Goal: Check status: Check status

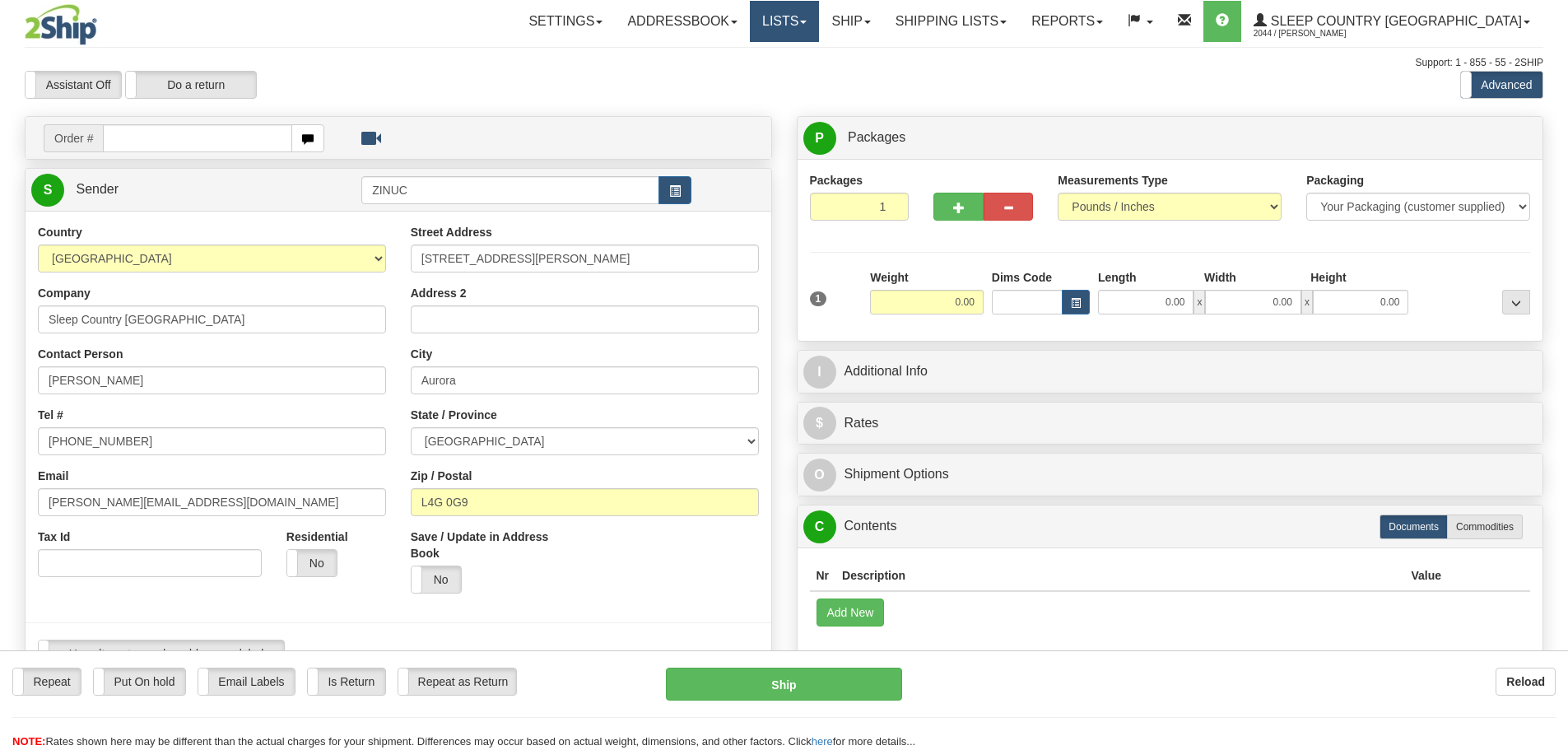
click at [819, 31] on link "Lists" at bounding box center [784, 21] width 70 height 41
click at [819, 26] on link "Lists" at bounding box center [784, 21] width 70 height 41
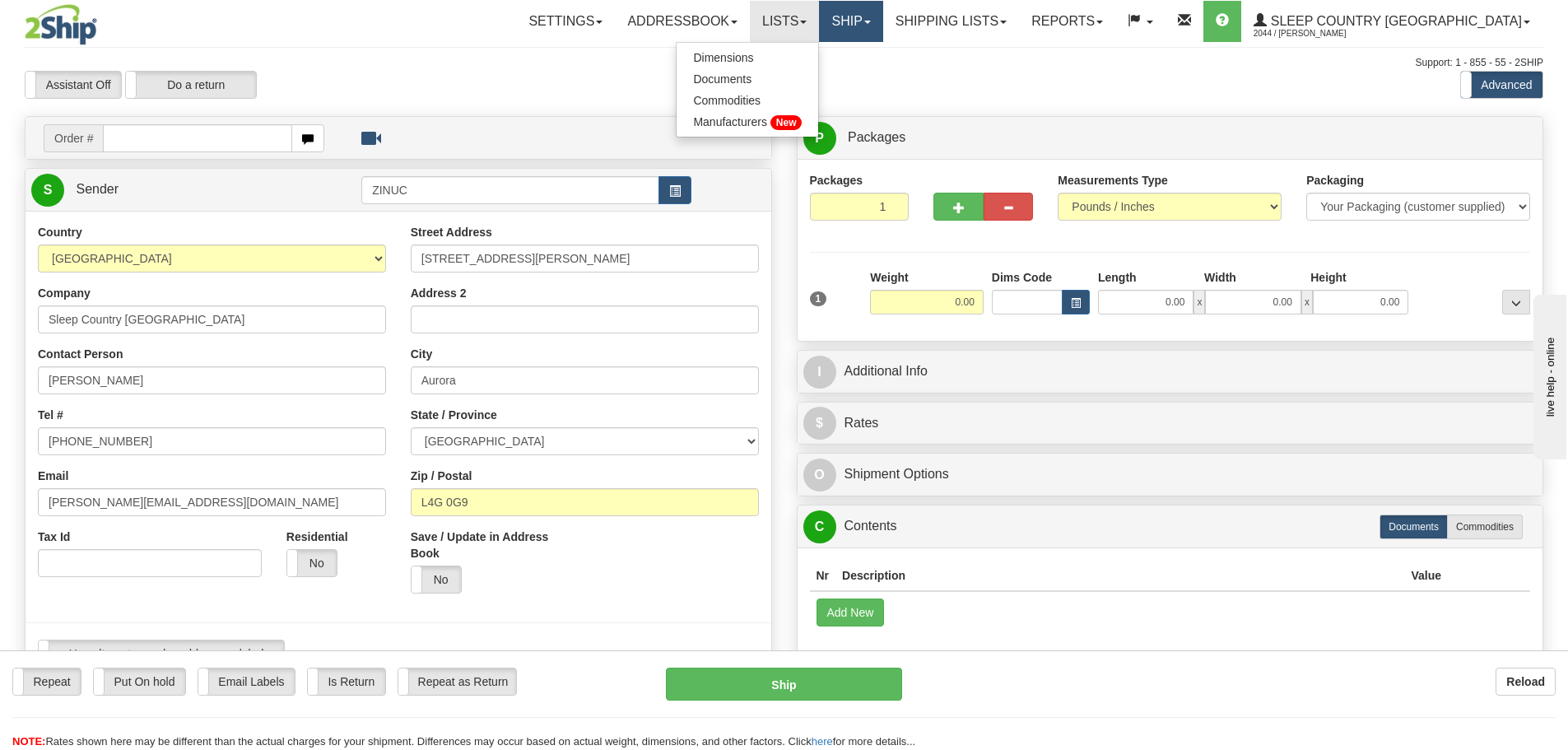
click at [883, 23] on link "Ship" at bounding box center [850, 21] width 64 height 41
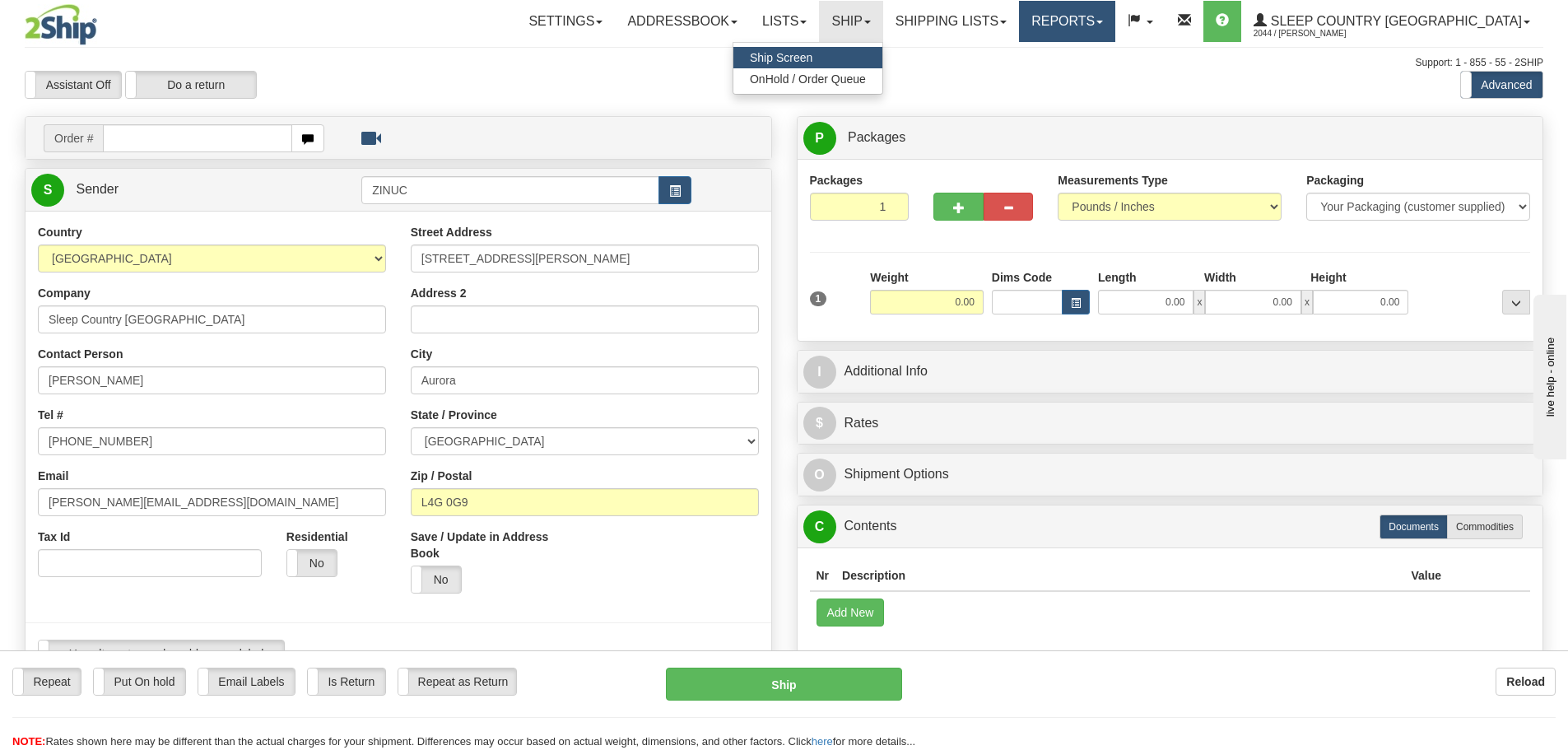
click at [1115, 22] on link "Reports" at bounding box center [1067, 21] width 96 height 41
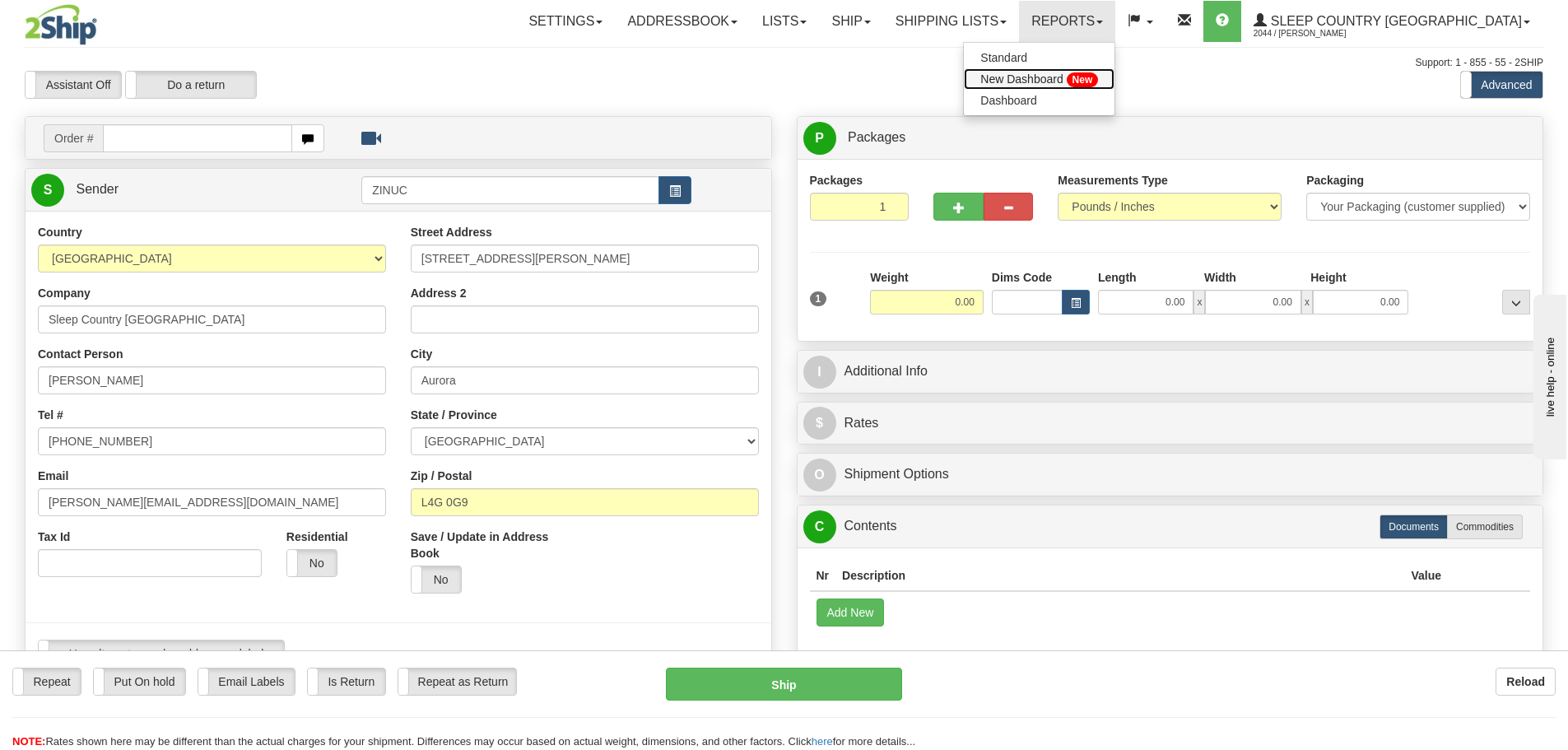
click at [1063, 84] on span "New Dashboard" at bounding box center [1022, 79] width 82 height 13
click at [1115, 28] on link "Reports" at bounding box center [1067, 21] width 96 height 41
click at [1105, 88] on link "New Dashboard New" at bounding box center [1039, 79] width 151 height 21
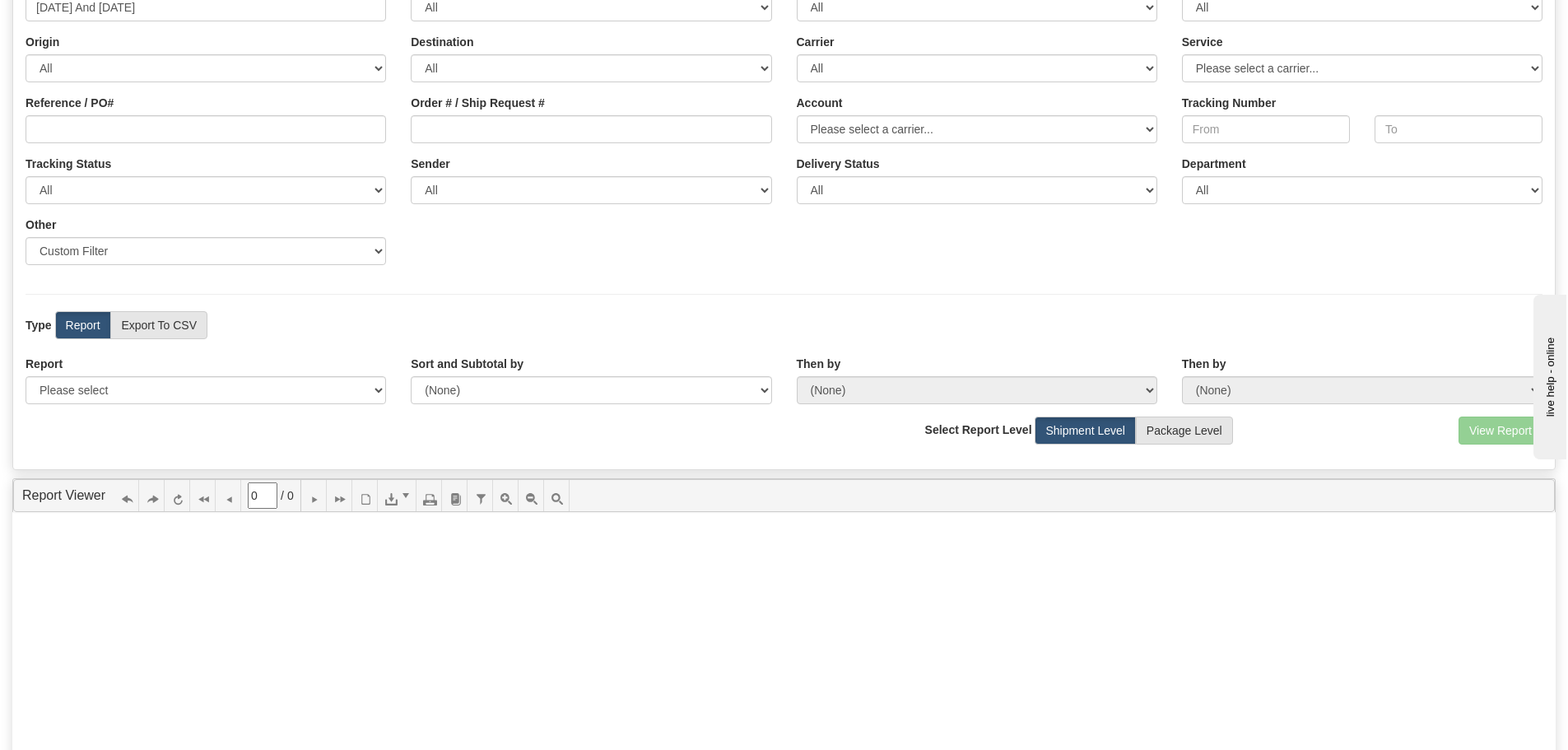
scroll to position [165, 0]
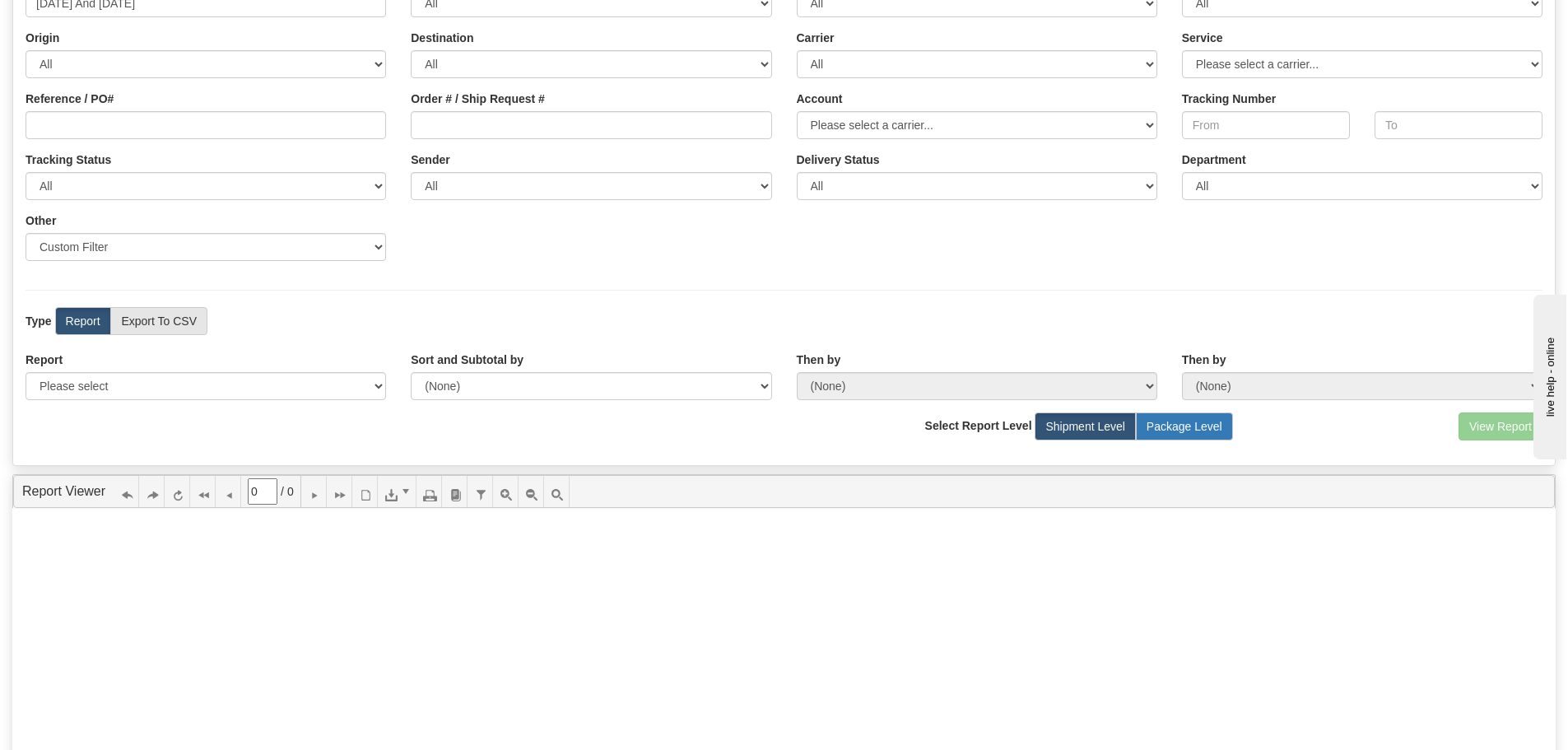
click at [1147, 426] on label "Package Level" at bounding box center [1185, 426] width 97 height 28
radio input "true"
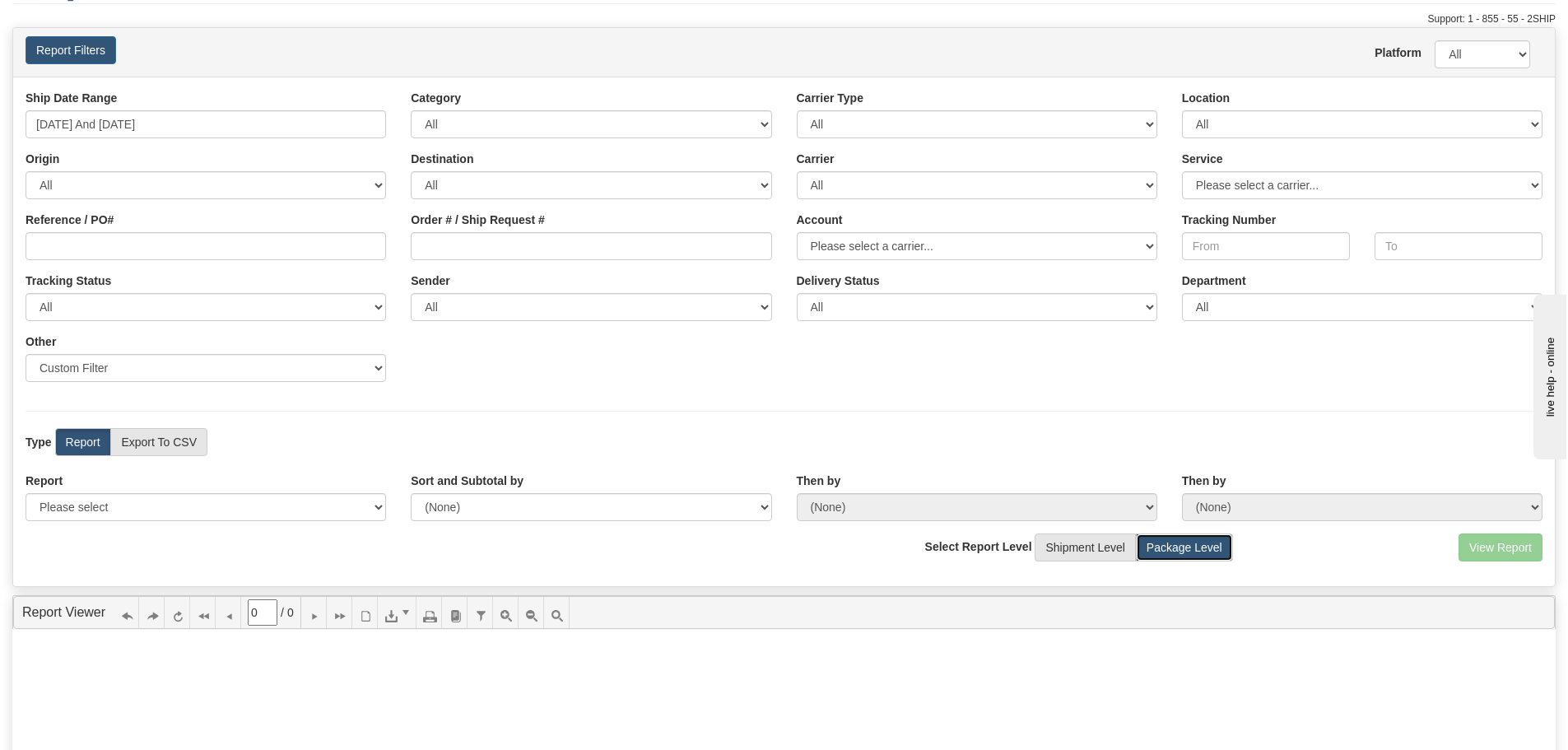
scroll to position [0, 0]
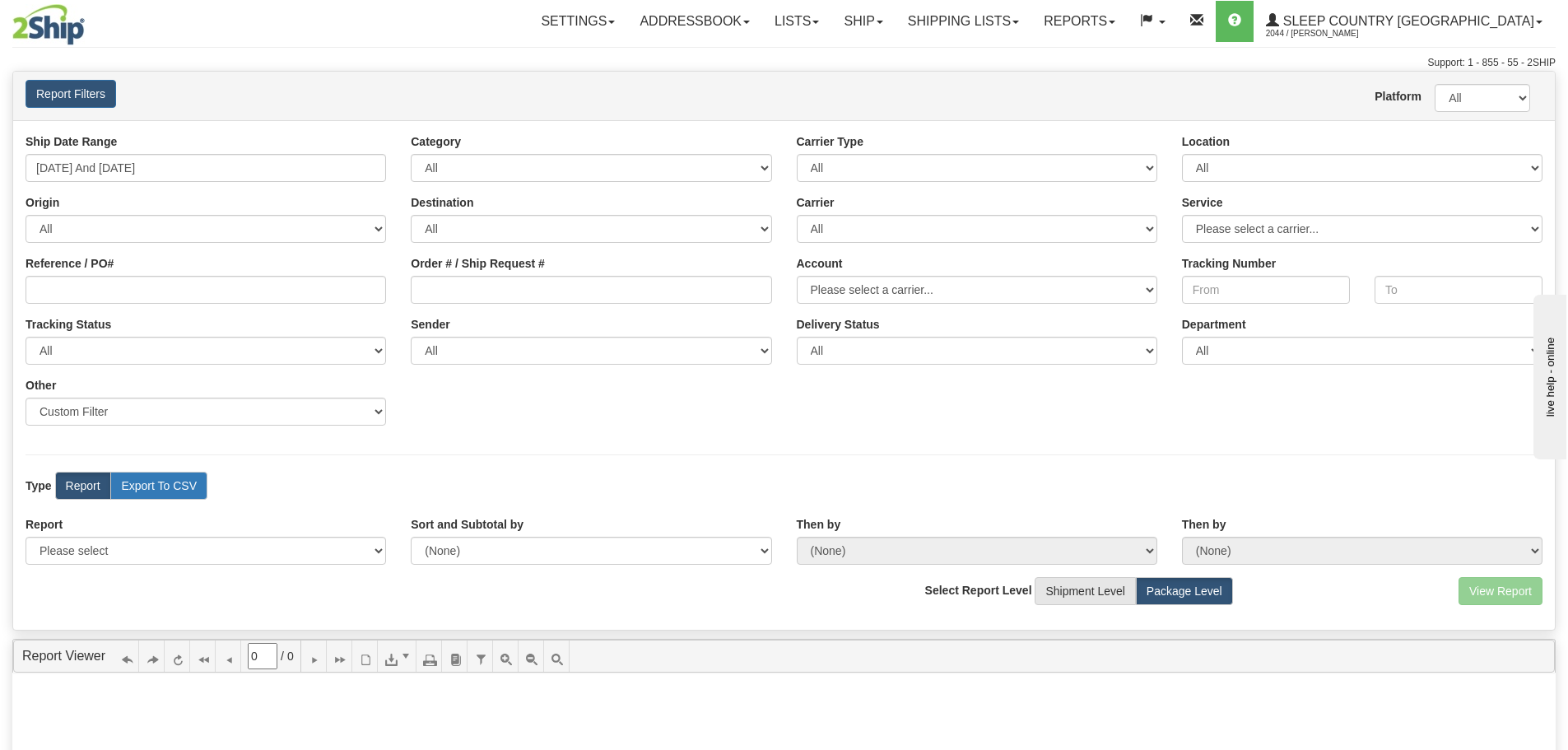
click at [163, 487] on label "Export To CSV" at bounding box center [159, 485] width 97 height 28
radio input "true"
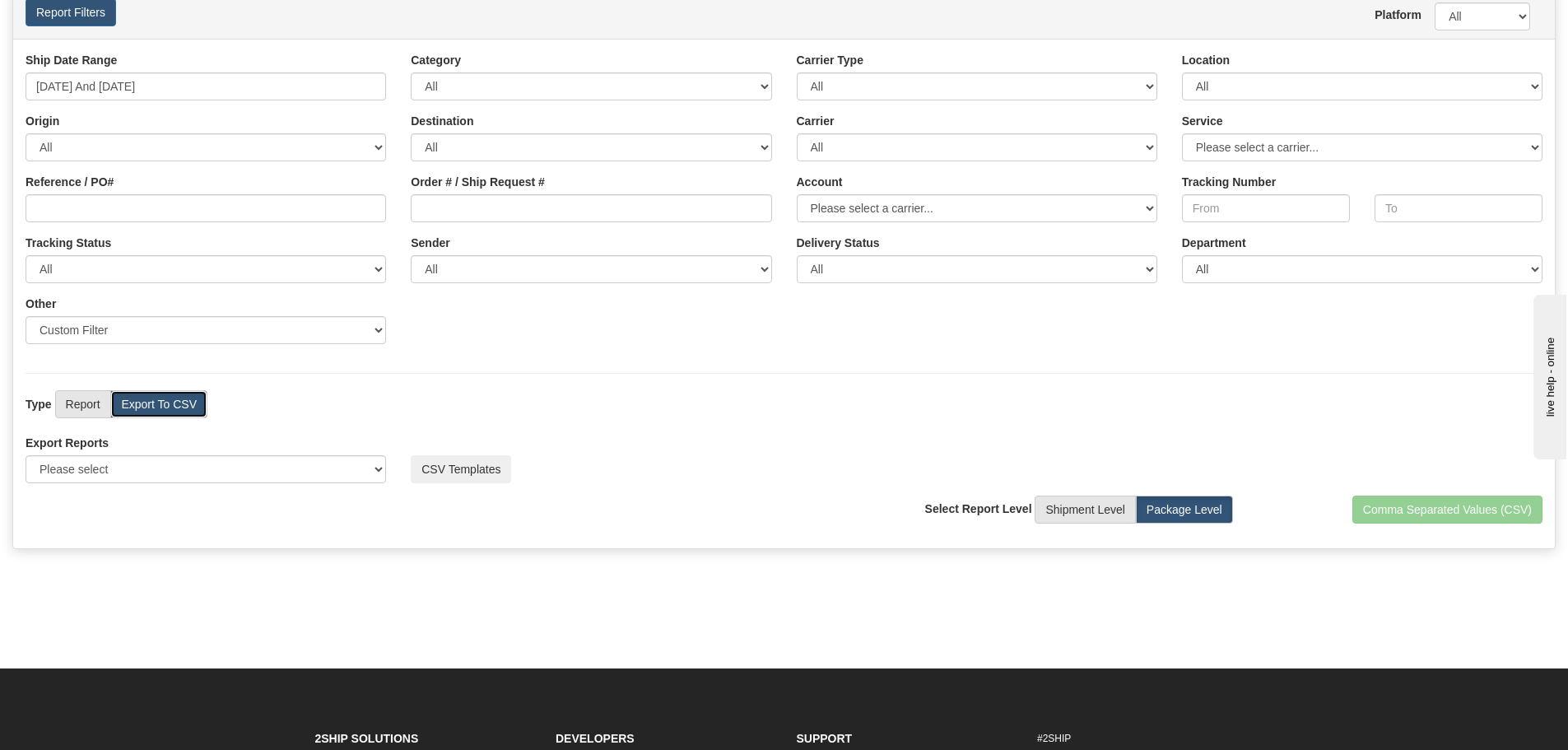
scroll to position [82, 0]
click at [258, 471] on select "Please select US Imports Section 321 US Imports Section 321 V2 US Imports Secti…" at bounding box center [206, 468] width 360 height 28
click at [92, 402] on label "Report" at bounding box center [83, 403] width 56 height 28
radio input "true"
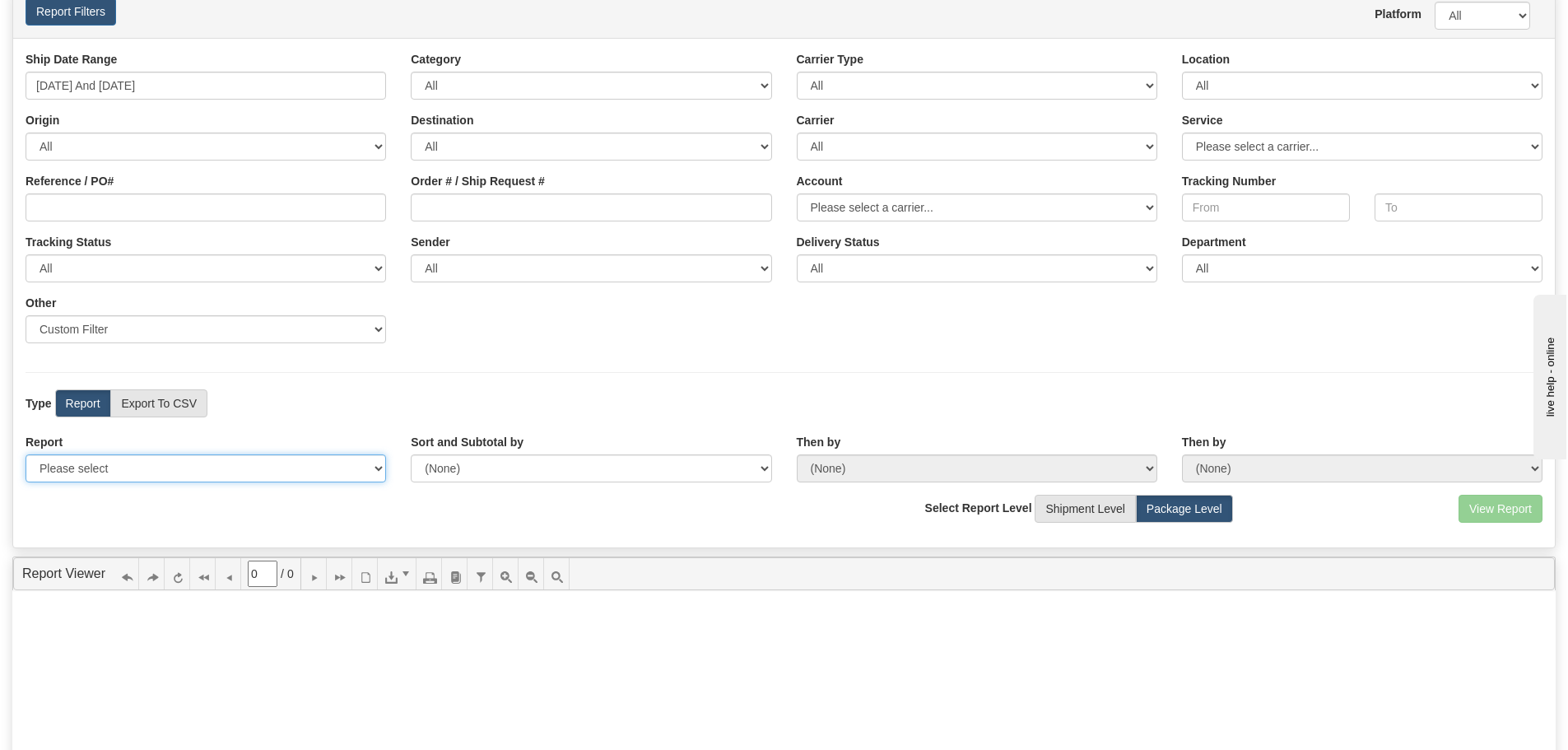
click at [149, 461] on select "Please select 1 Line Shipment Report Address Detail Basic Shipment Overview Can…" at bounding box center [206, 468] width 360 height 28
click at [147, 497] on div "View Report Comma Separated Values (CSV) Select Report Level Shipment Level Pac…" at bounding box center [784, 515] width 1542 height 40
click at [126, 408] on label "Export To CSV" at bounding box center [159, 403] width 97 height 28
radio input "true"
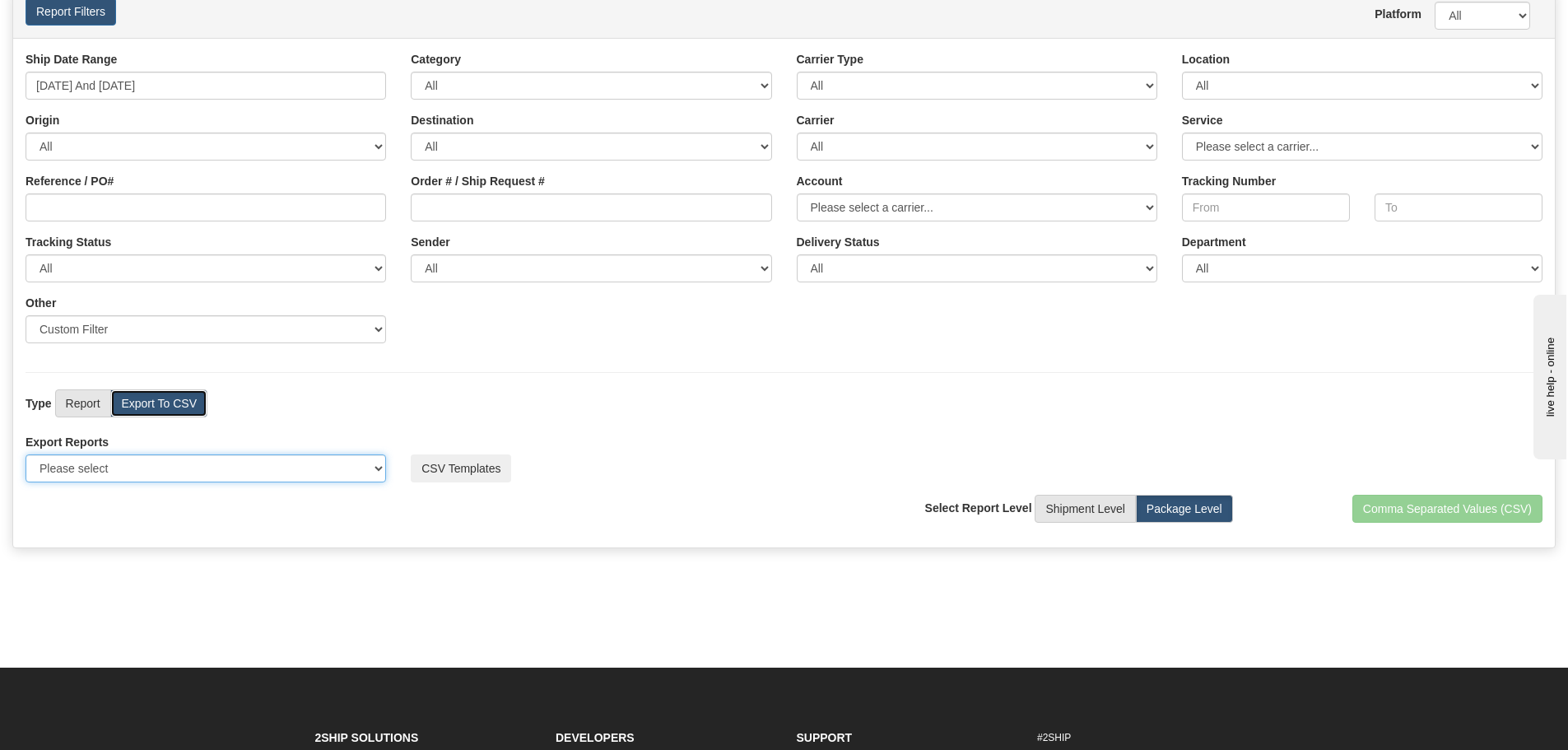
click at [142, 457] on select "Please select US Imports Section 321 US Imports Section 321 V2 US Imports Secti…" at bounding box center [206, 468] width 360 height 28
click at [338, 367] on div "Ship Date Range 07/01/2025 And 09/26/2025 Category All Inbound Outbound Carrier…" at bounding box center [784, 293] width 1542 height 510
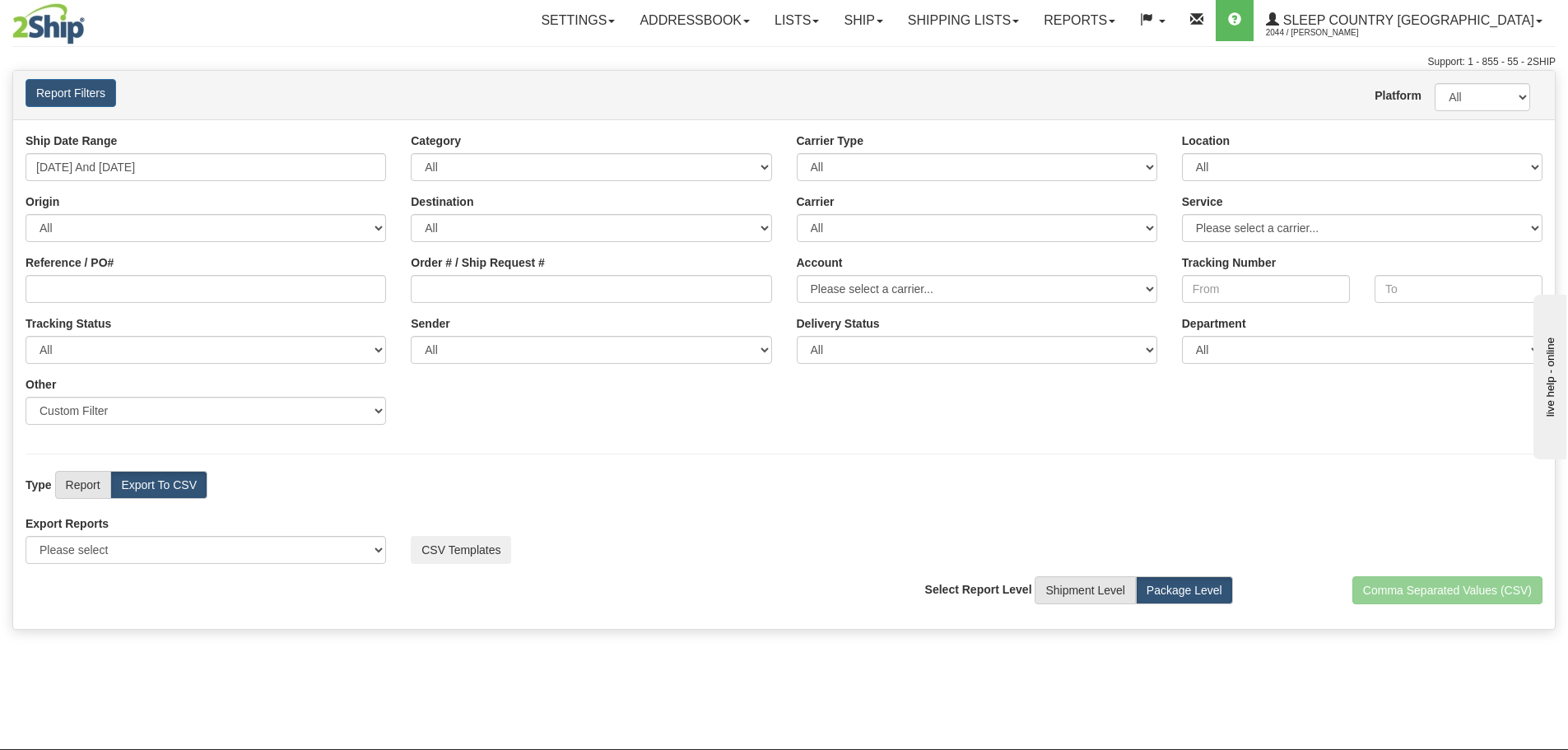
scroll to position [0, 0]
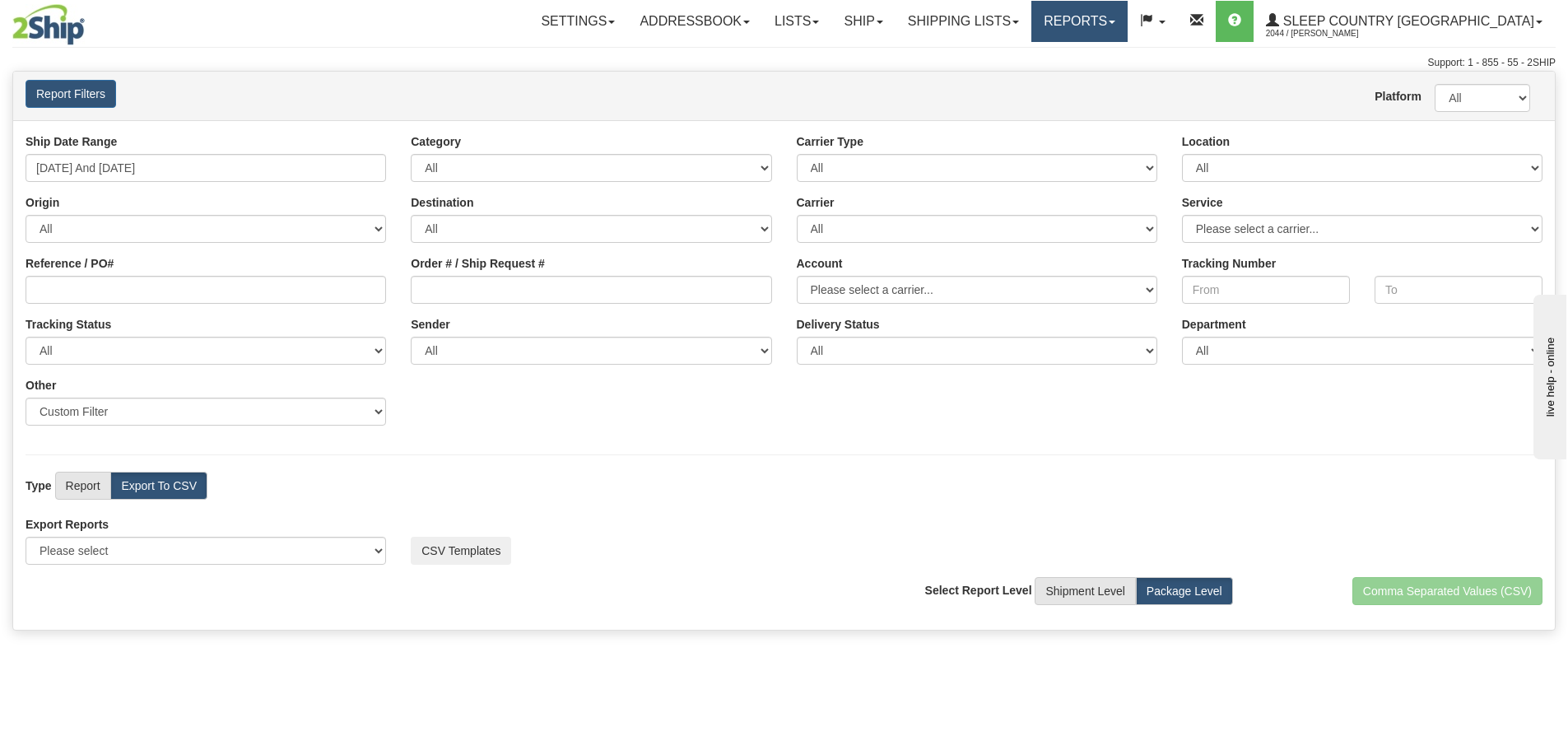
click at [1128, 30] on link "Reports" at bounding box center [1079, 21] width 96 height 41
click at [1040, 59] on span "Standard" at bounding box center [1016, 58] width 47 height 13
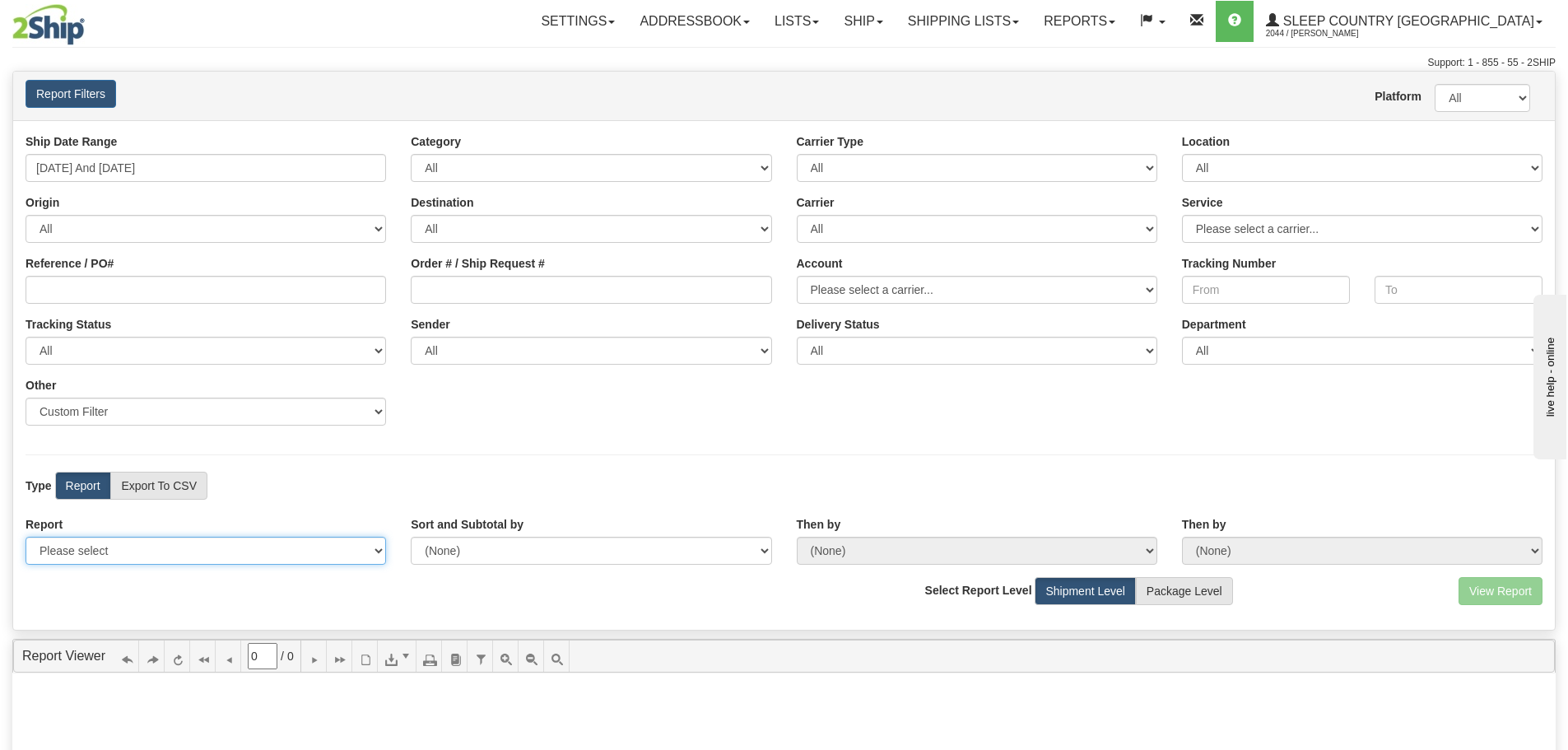
click at [149, 551] on select "Please select 1 Line Shipment Report Address Detail Basic Shipment Overview Can…" at bounding box center [206, 550] width 360 height 28
click at [149, 553] on select "Please select 1 Line Shipment Report Address Detail Basic Shipment Overview Can…" at bounding box center [206, 550] width 360 height 28
click at [143, 492] on label "Export To CSV" at bounding box center [159, 485] width 97 height 28
radio input "true"
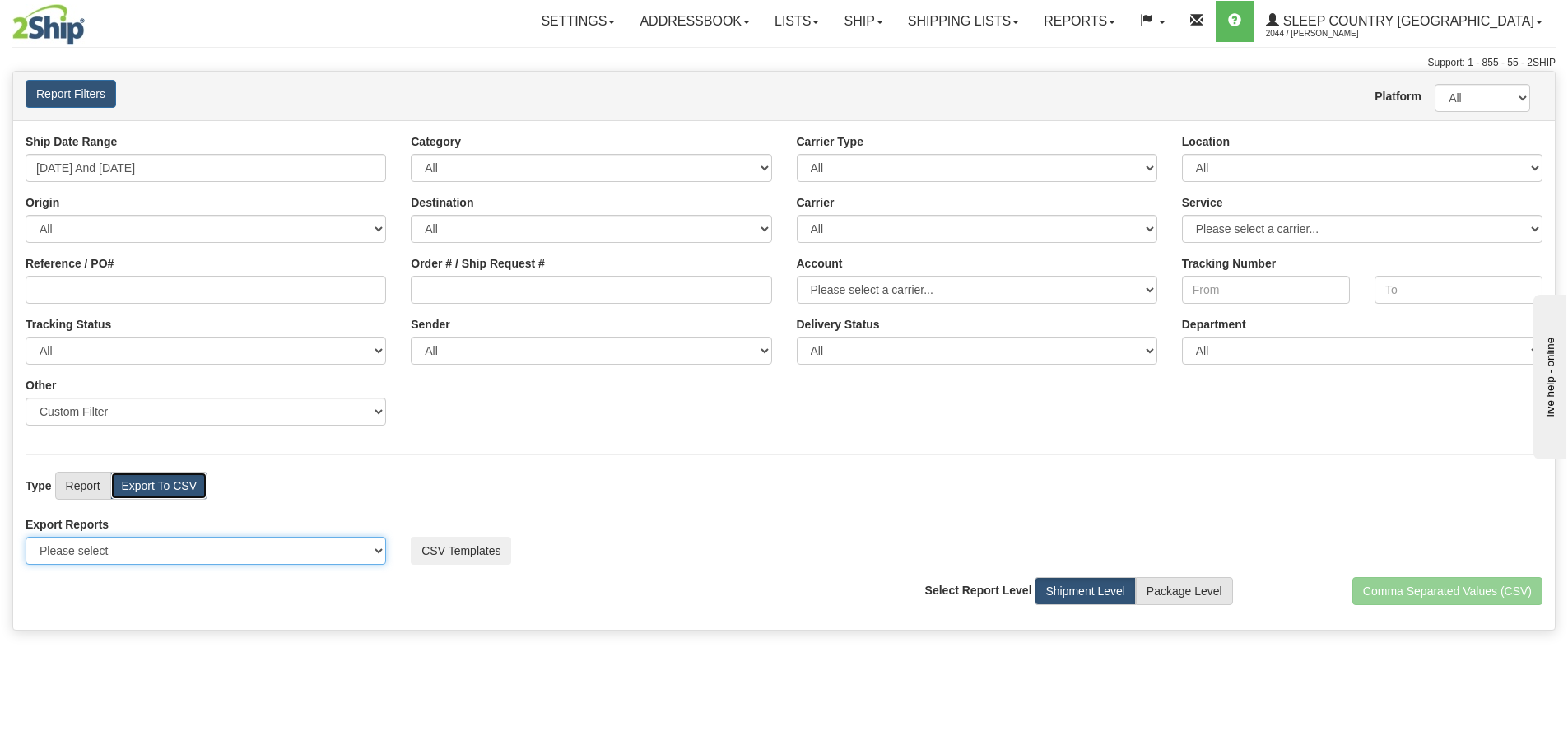
click at [125, 553] on select "Please select US Imports Section 321 US Imports Section 321 V2 US Imports Secti…" at bounding box center [206, 550] width 360 height 28
click at [533, 396] on div "Ship Date Range 09/20/2025 And 09/26/2025 Category All Inbound Outbound Carrier…" at bounding box center [784, 286] width 1542 height 305
click at [1128, 27] on link "Reports" at bounding box center [1079, 21] width 96 height 41
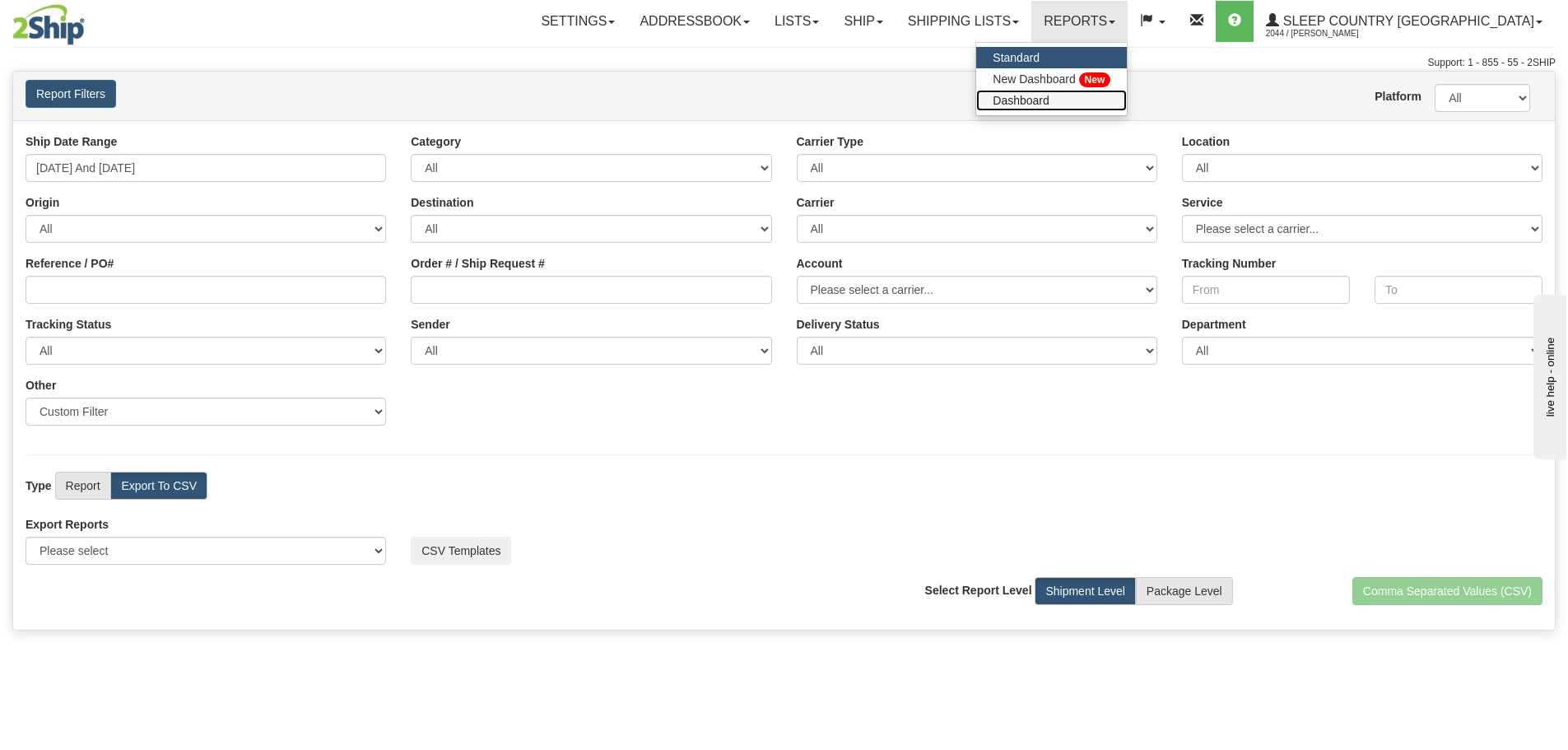
click at [1049, 97] on span "Dashboard" at bounding box center [1022, 100] width 57 height 13
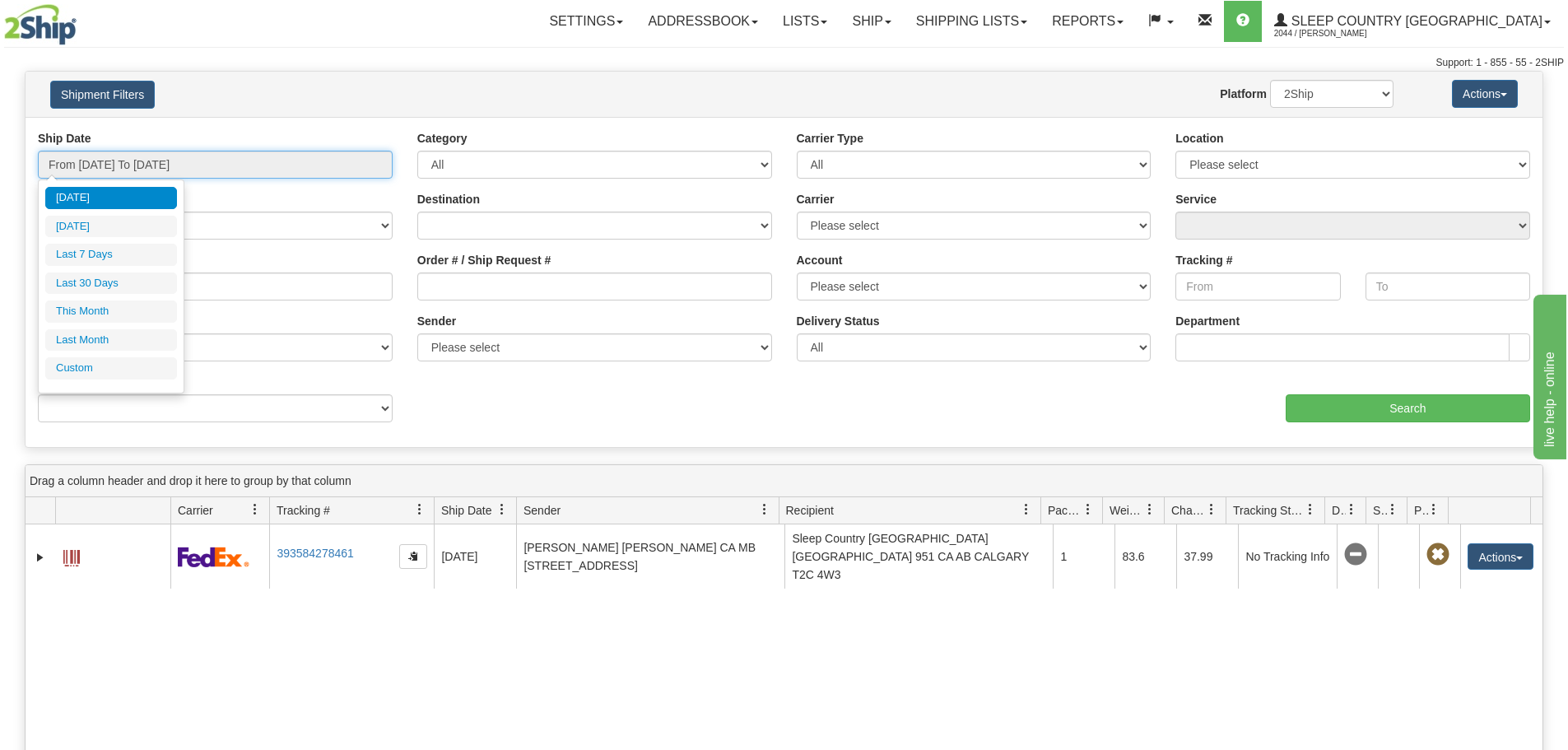
click at [313, 162] on input "From 09/25/2025 To 09/26/2025" at bounding box center [215, 164] width 355 height 28
click at [106, 281] on li "Last 30 Days" at bounding box center [112, 283] width 132 height 22
type input "From 08/28/2025 To 09/26/2025"
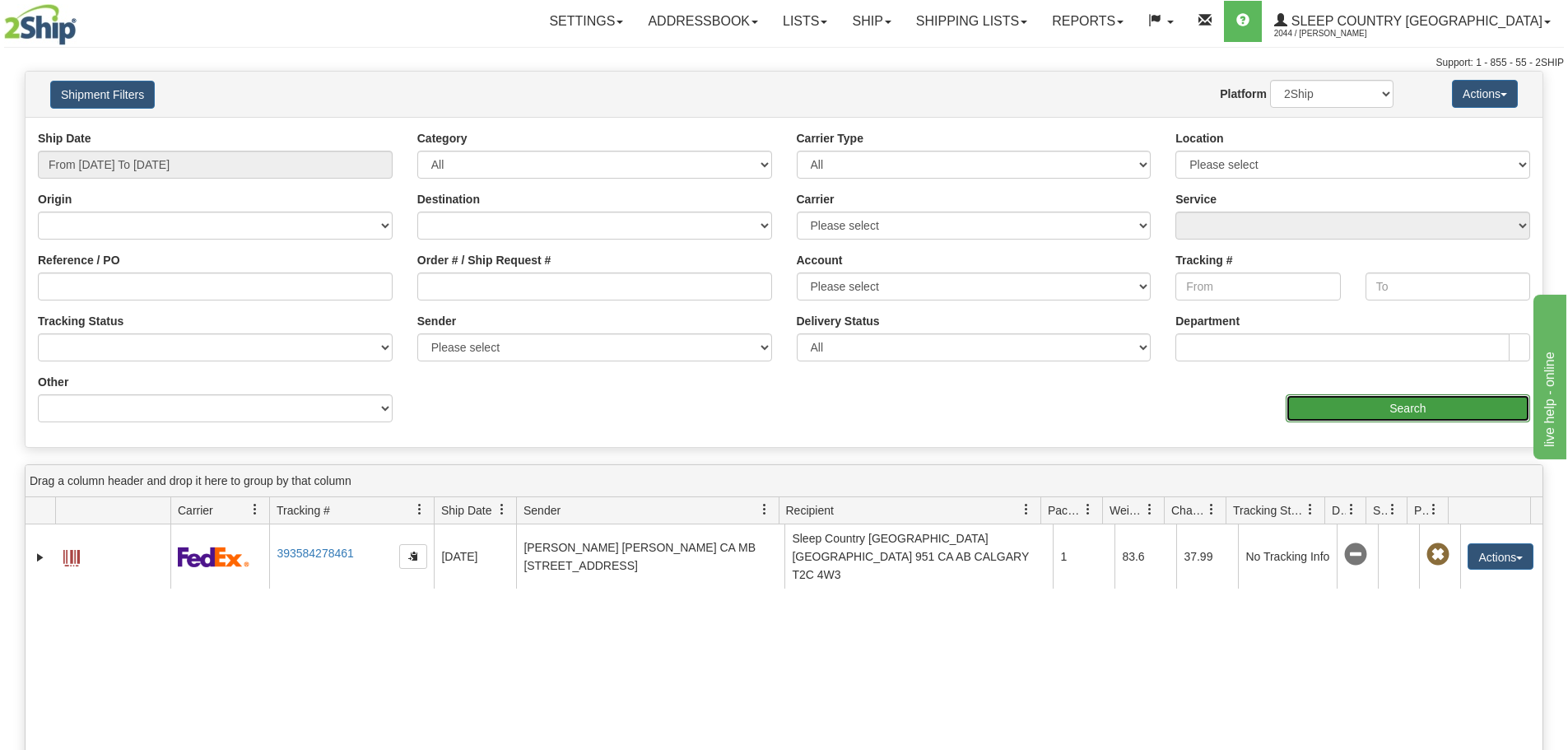
click at [1386, 406] on input "Search" at bounding box center [1408, 408] width 245 height 28
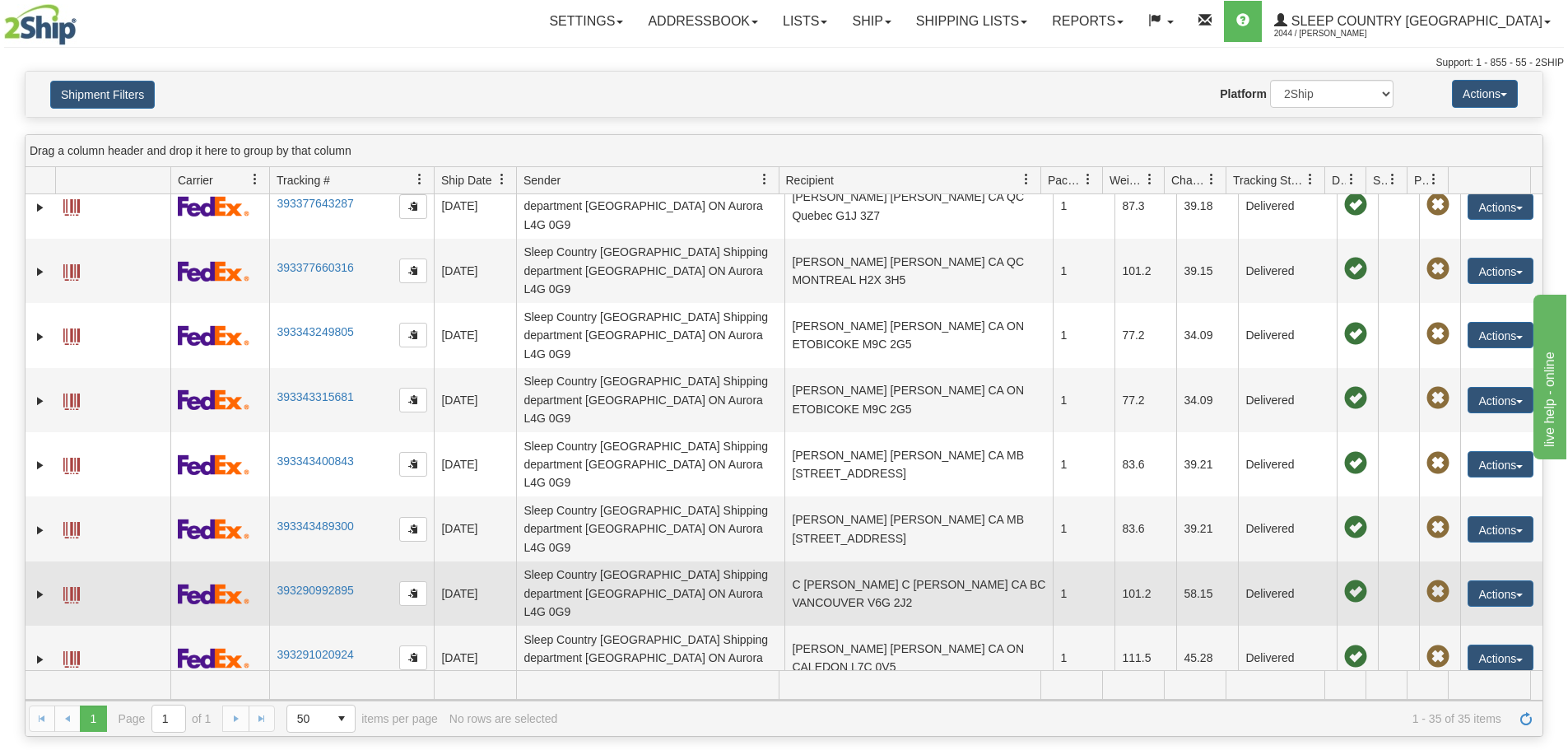
scroll to position [744, 0]
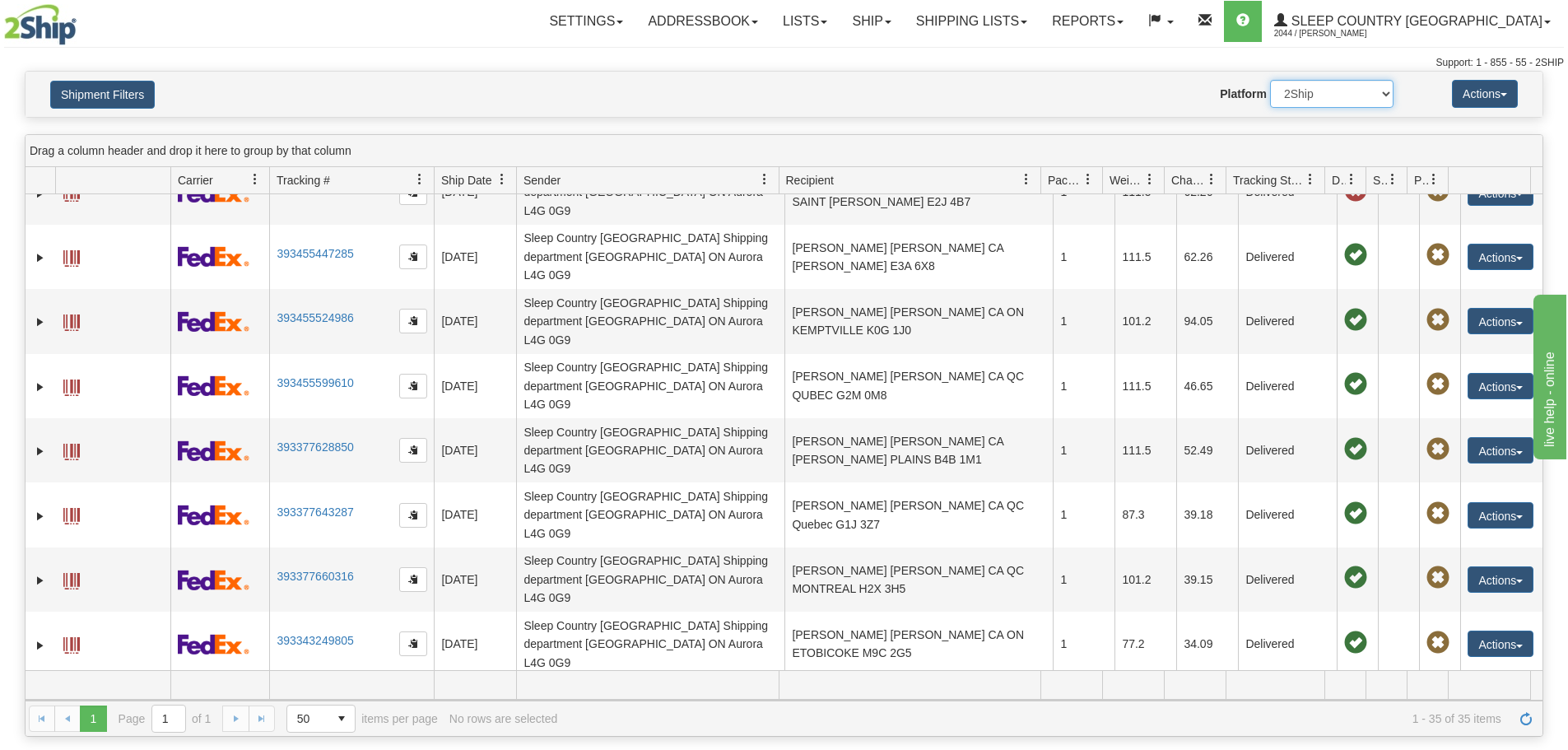
click at [1330, 95] on select "2Ship Imported" at bounding box center [1333, 93] width 124 height 28
click at [1271, 80] on select "2Ship Imported" at bounding box center [1333, 93] width 124 height 28
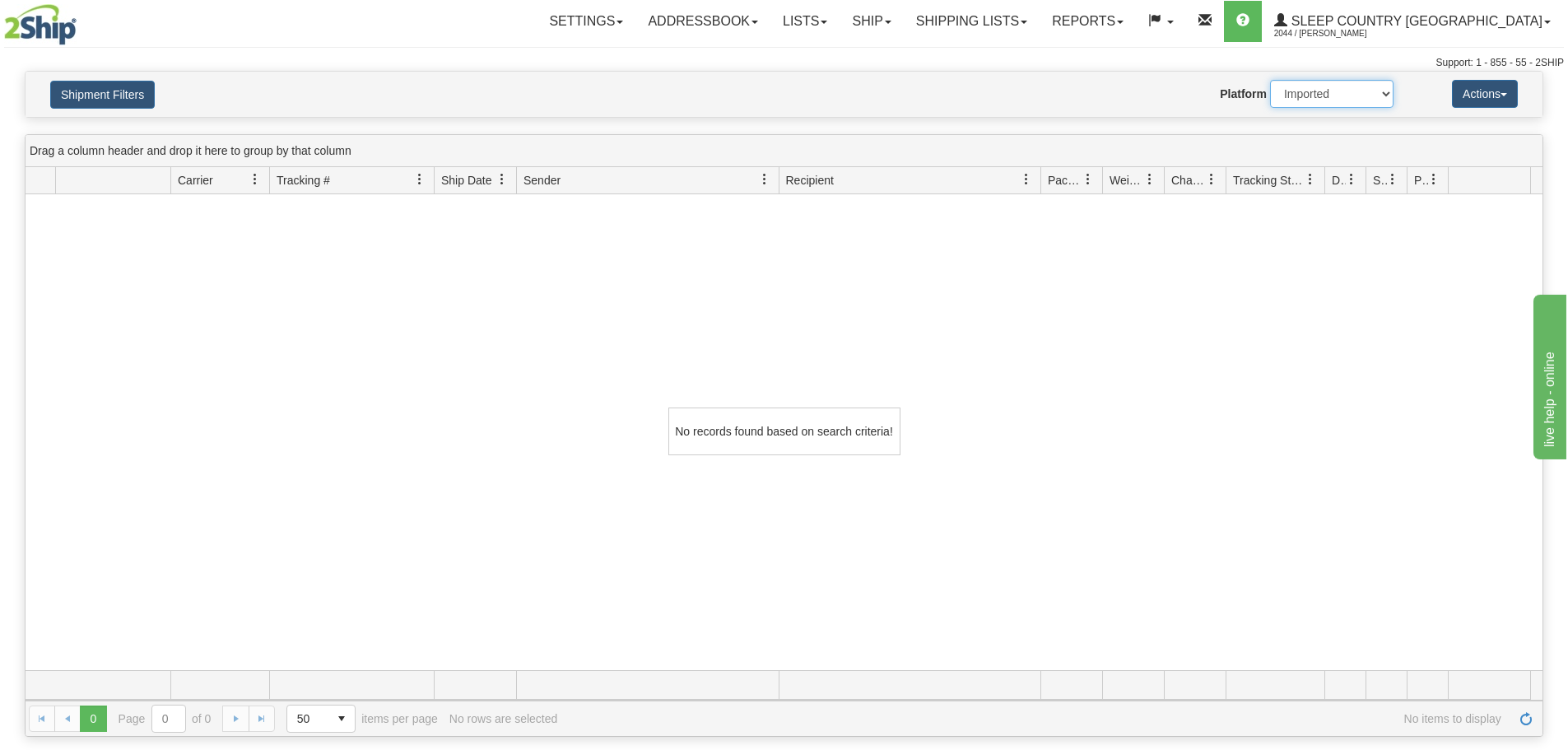
scroll to position [0, 0]
click at [1384, 92] on select "2Ship Imported" at bounding box center [1333, 93] width 124 height 28
select select "0"
click at [1271, 80] on select "2Ship Imported" at bounding box center [1333, 93] width 124 height 28
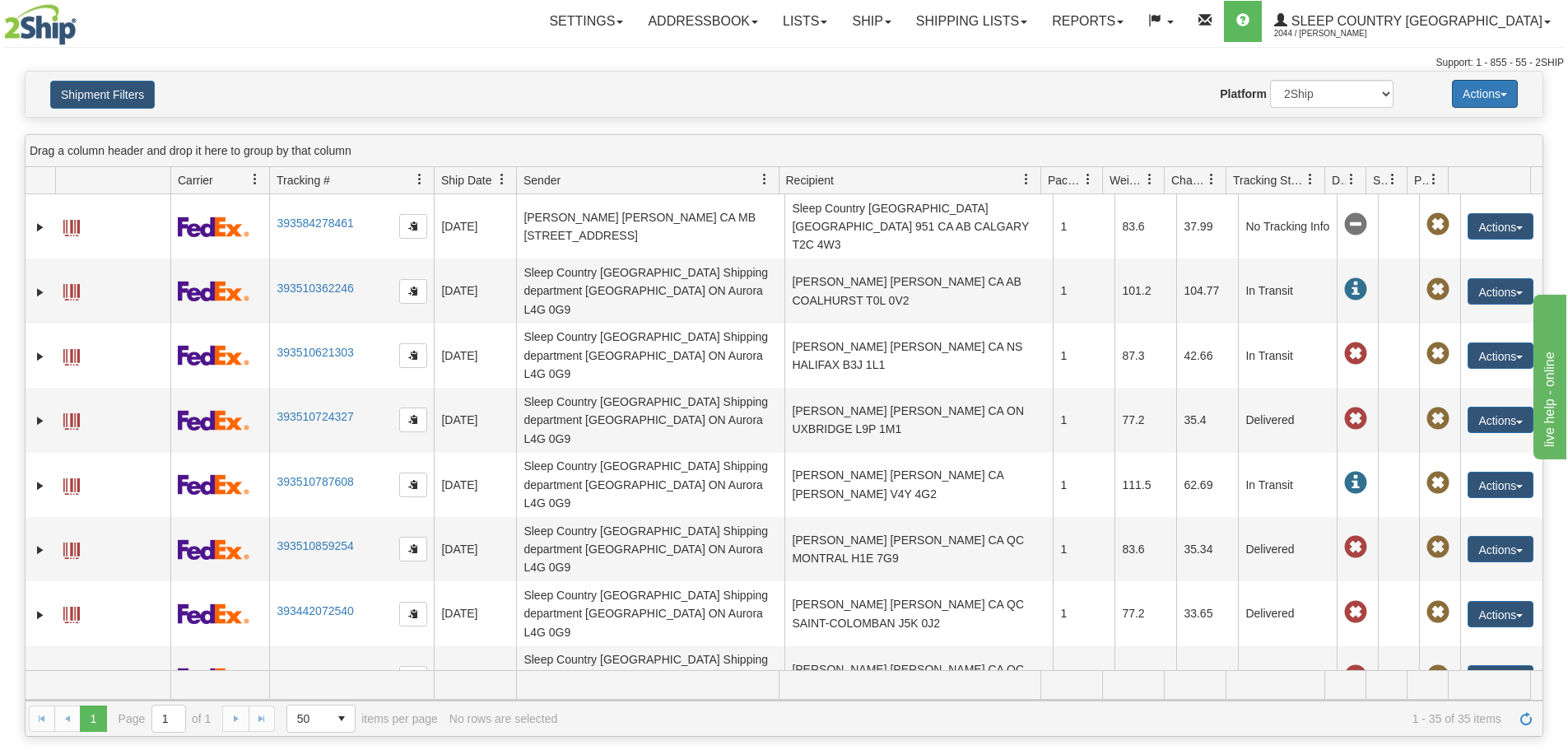
click at [1498, 95] on button "Actions" at bounding box center [1485, 93] width 66 height 28
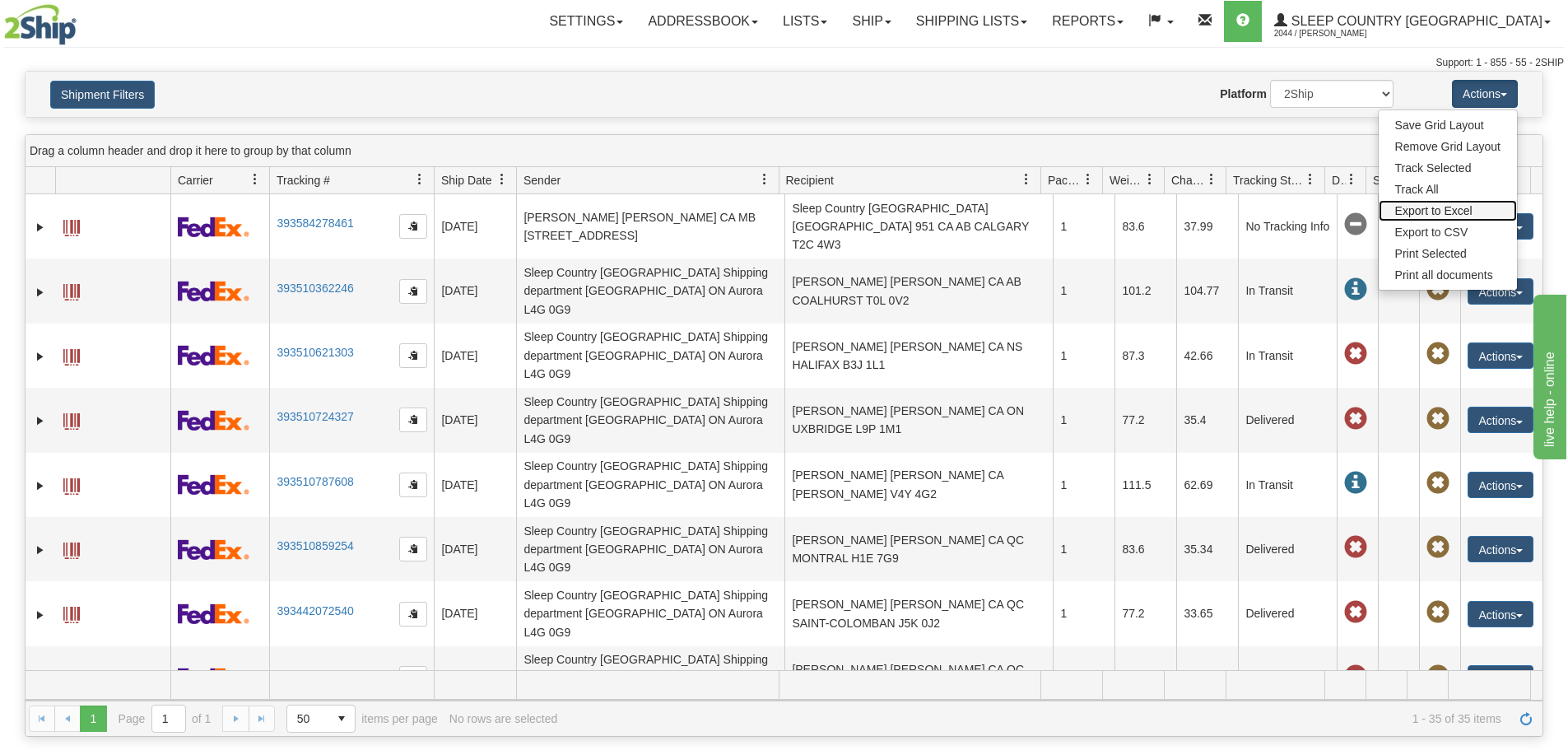
click at [1454, 210] on link "Export to Excel" at bounding box center [1448, 211] width 138 height 21
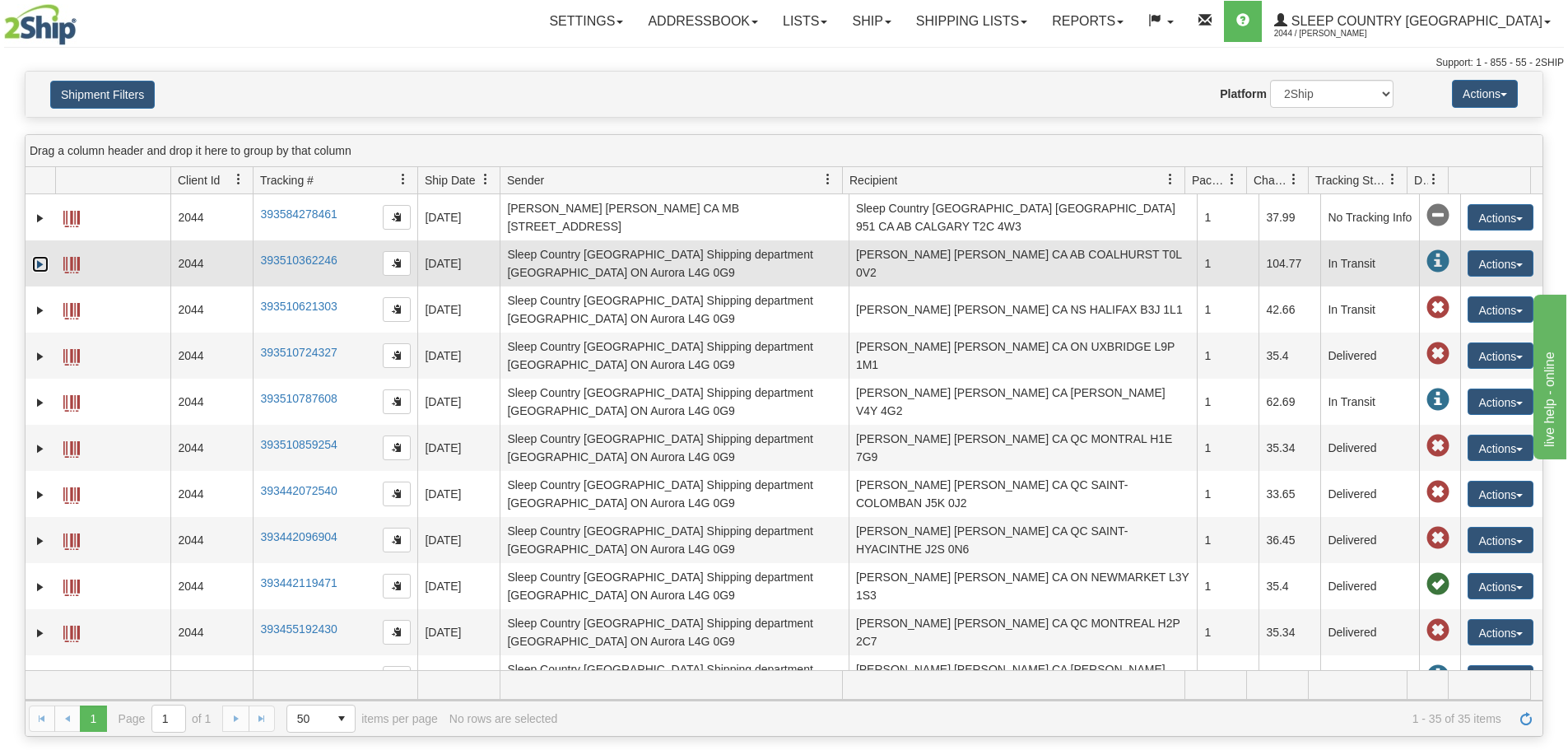
click at [37, 256] on link "Expand" at bounding box center [40, 264] width 16 height 16
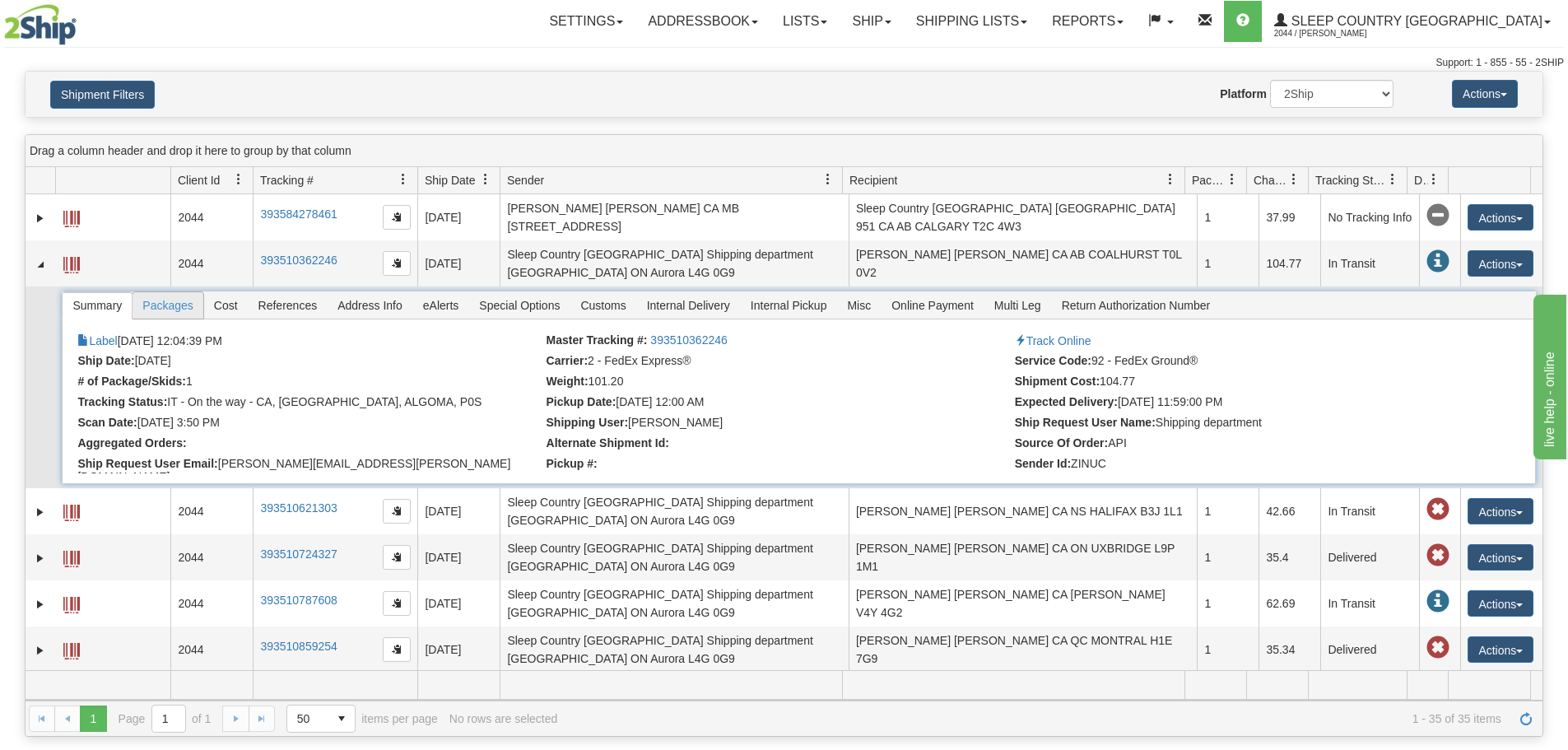
click at [188, 296] on span "Packages" at bounding box center [167, 306] width 70 height 27
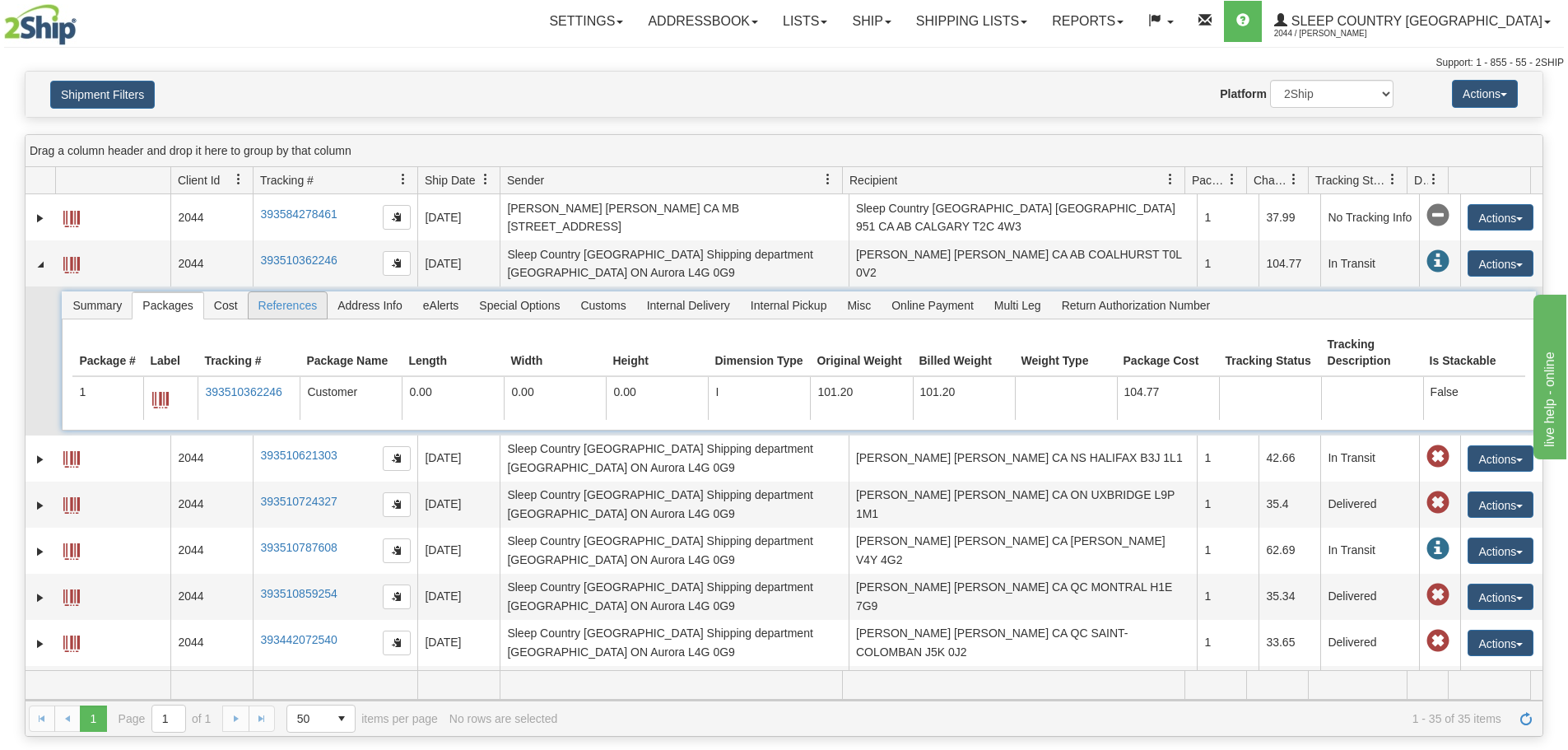
click at [264, 293] on span "References" at bounding box center [288, 306] width 79 height 27
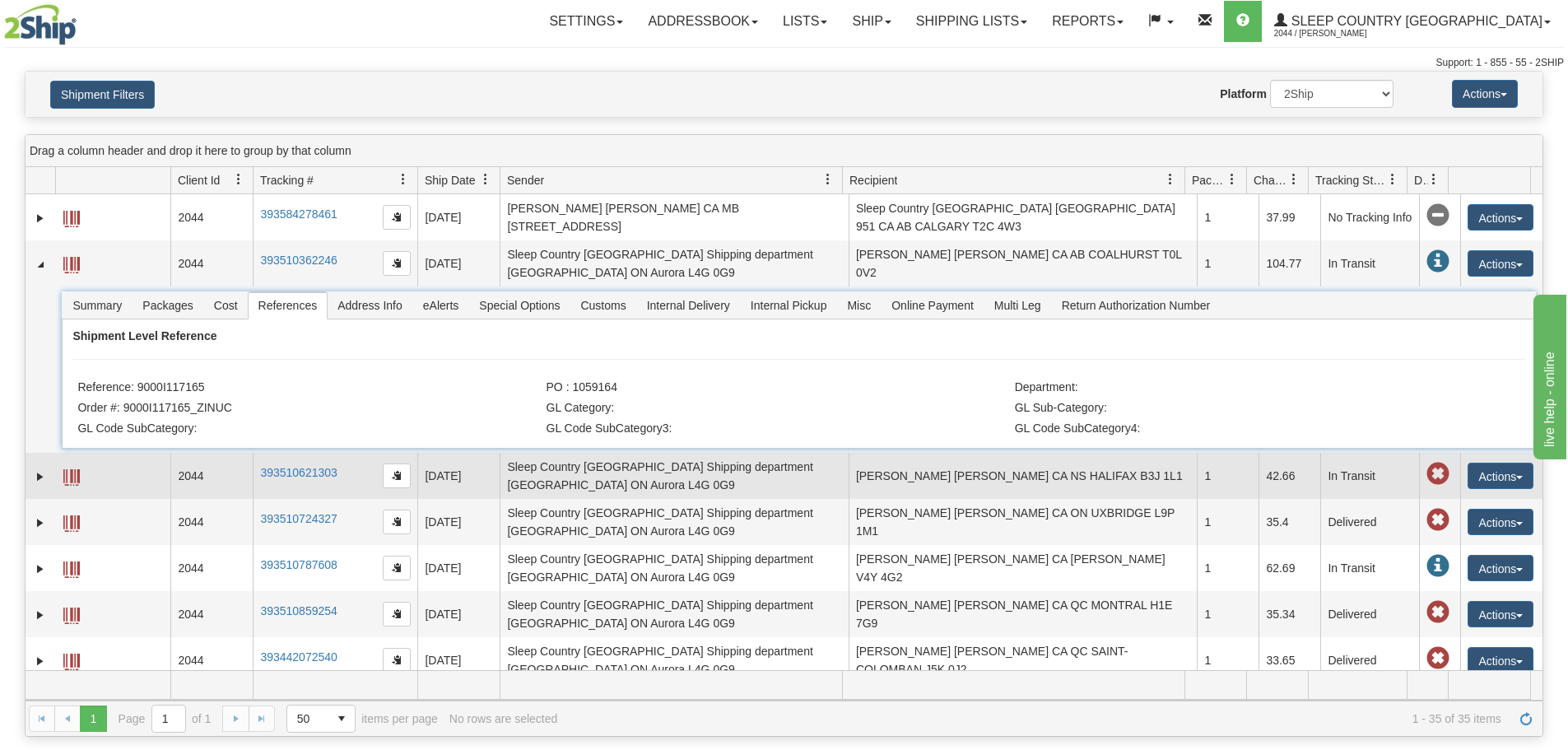
click at [595, 462] on td "Sleep Country Canada Shipping department CA ON Aurora L4G 0G9" at bounding box center [674, 476] width 349 height 46
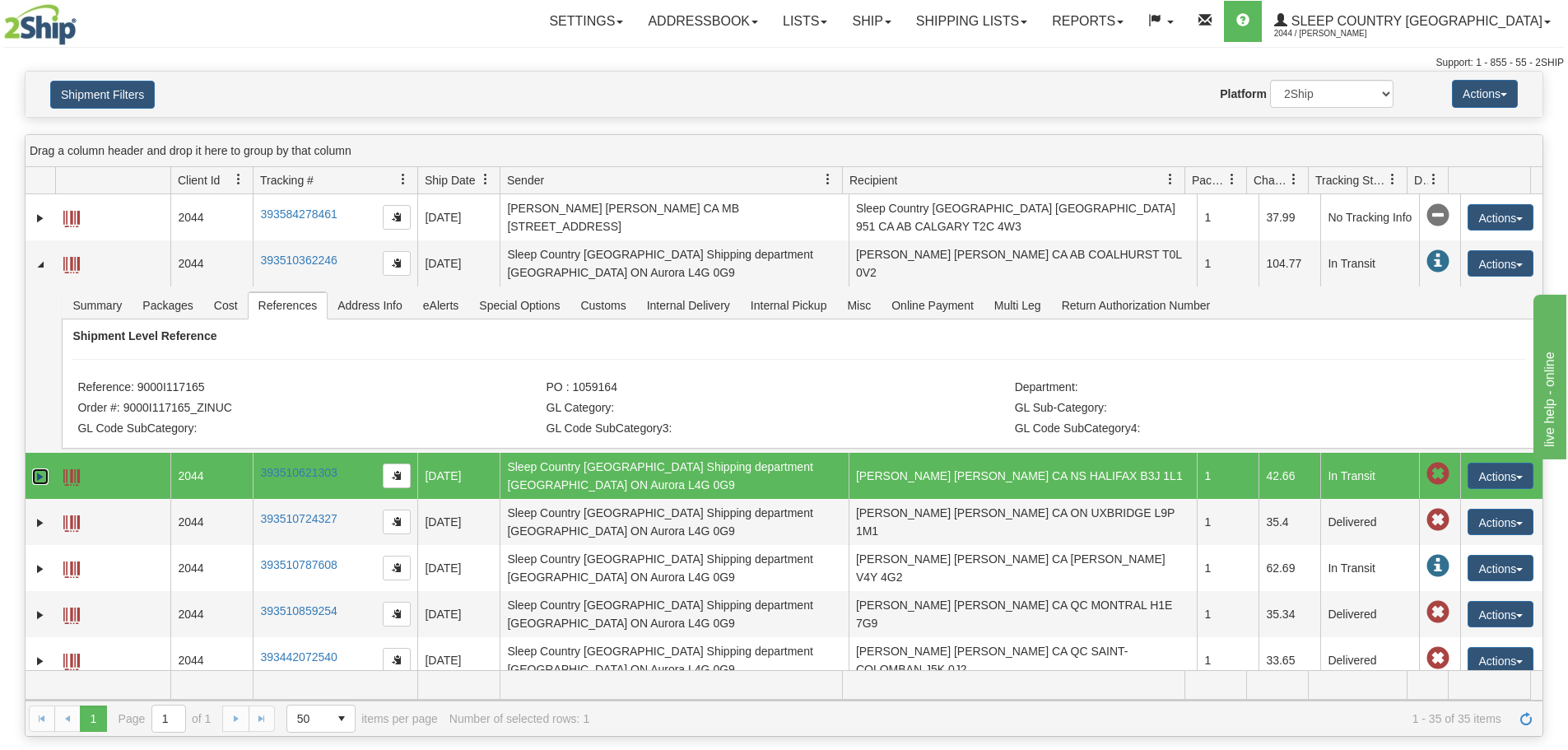
click at [39, 468] on link "Expand" at bounding box center [40, 476] width 16 height 16
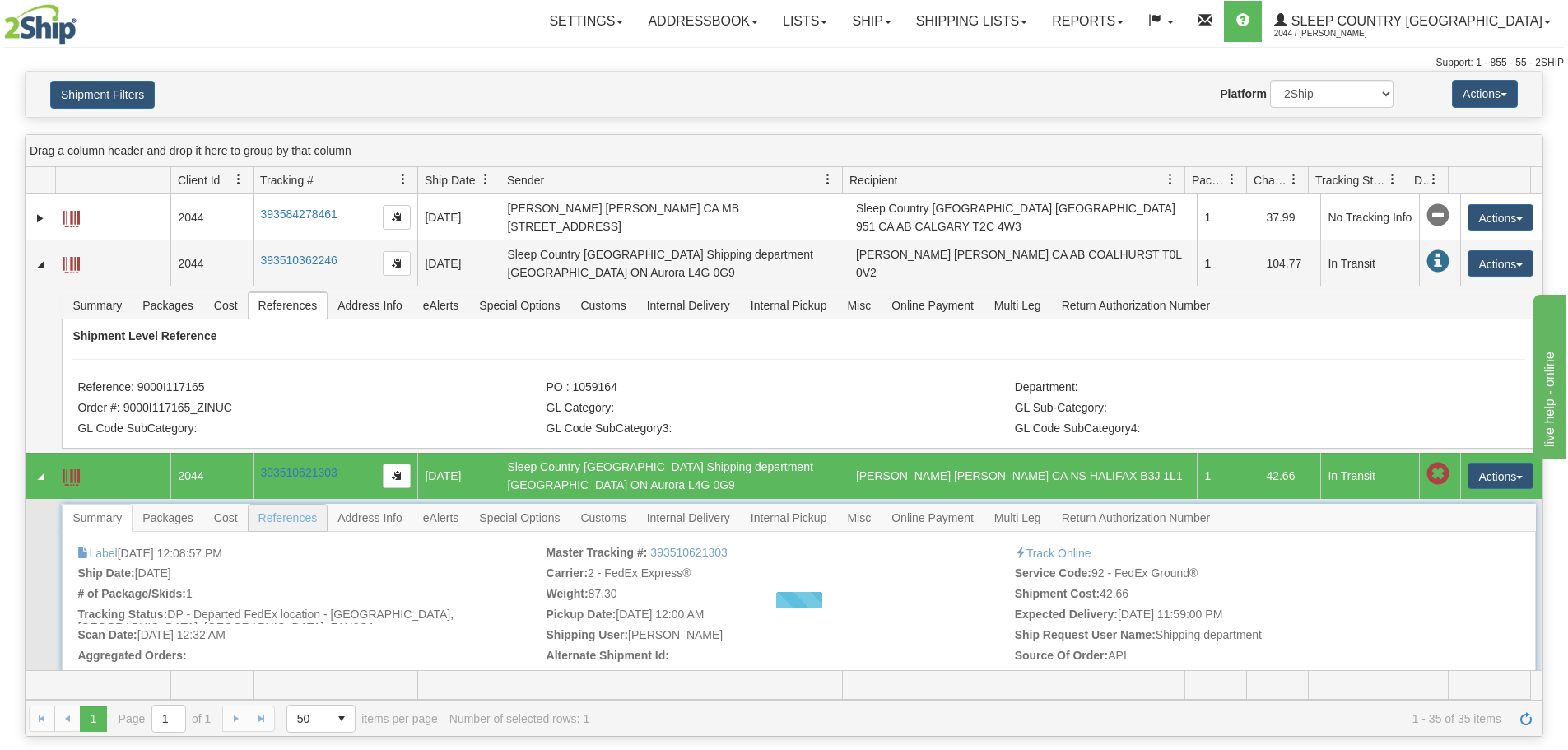
click at [260, 512] on div at bounding box center [799, 600] width 1474 height 193
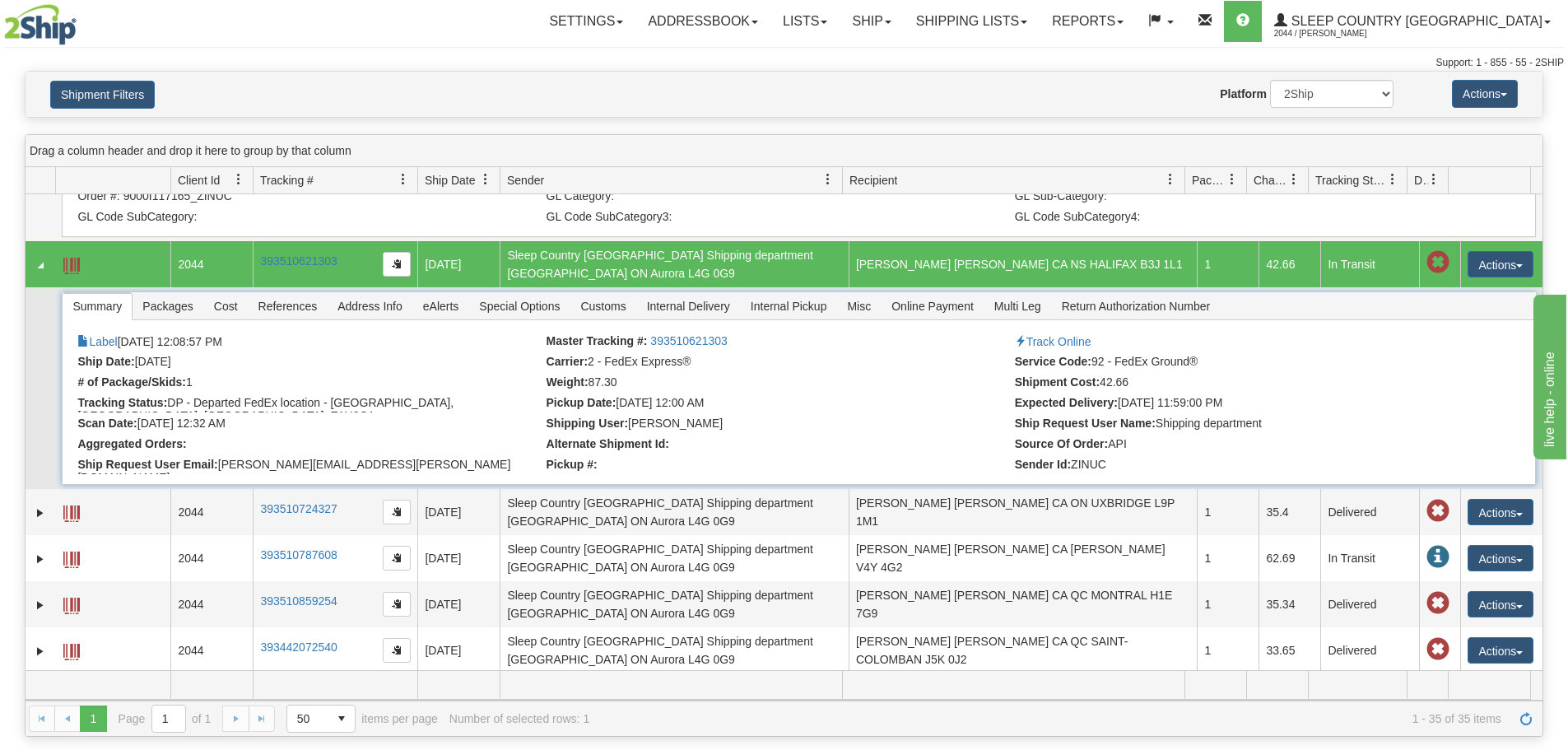
scroll to position [165, 0]
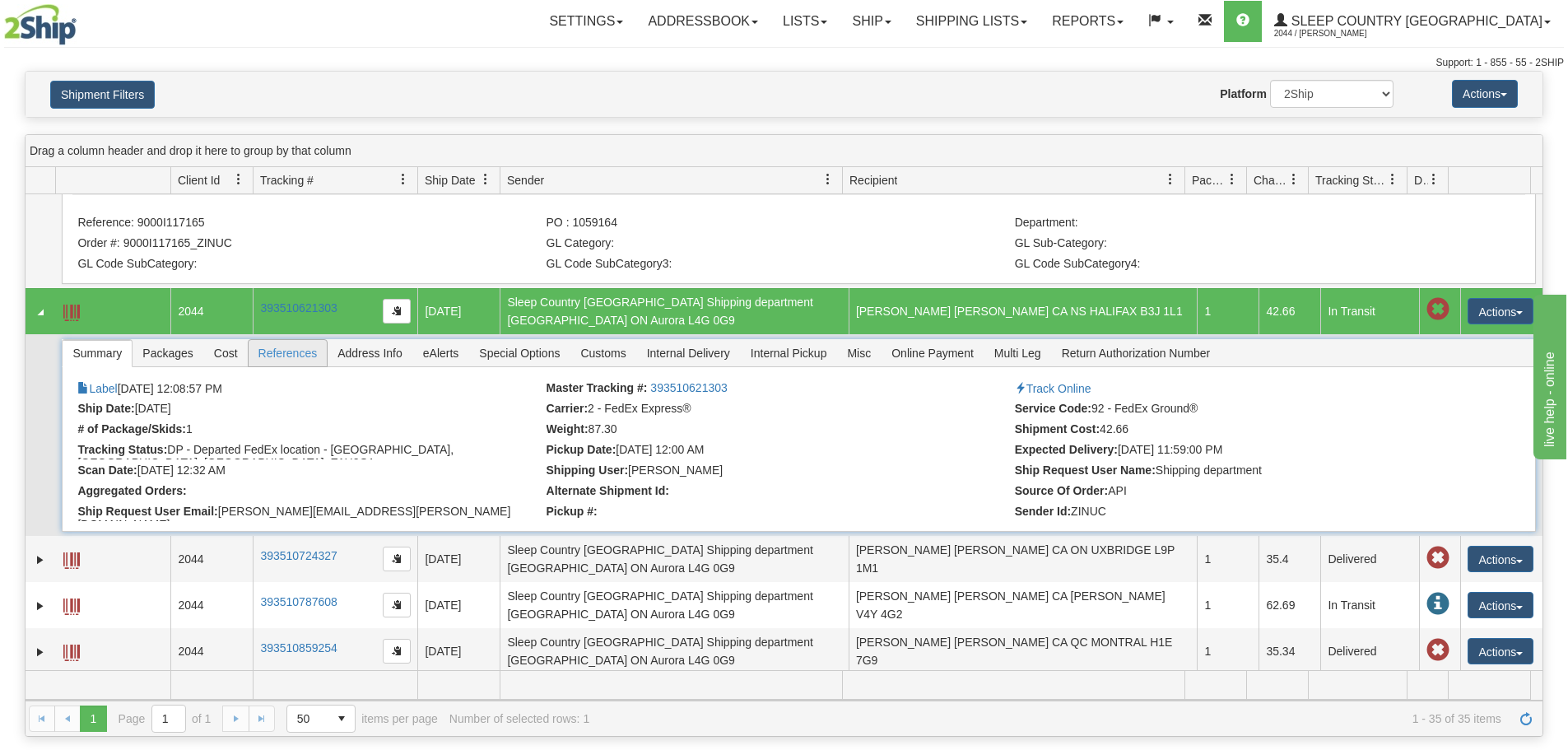
click at [283, 342] on span "References" at bounding box center [288, 354] width 79 height 27
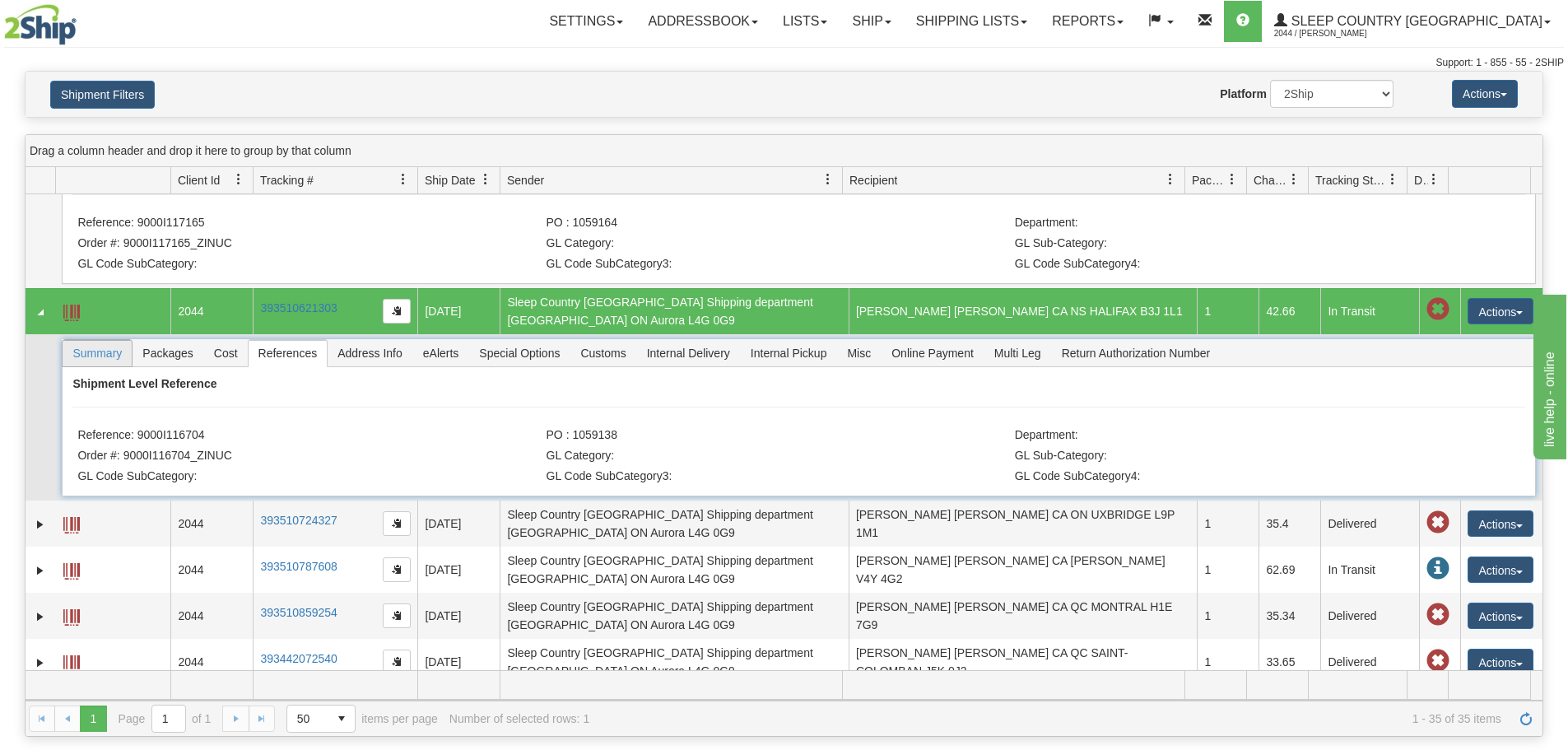
click at [100, 349] on span "Summary" at bounding box center [97, 354] width 70 height 27
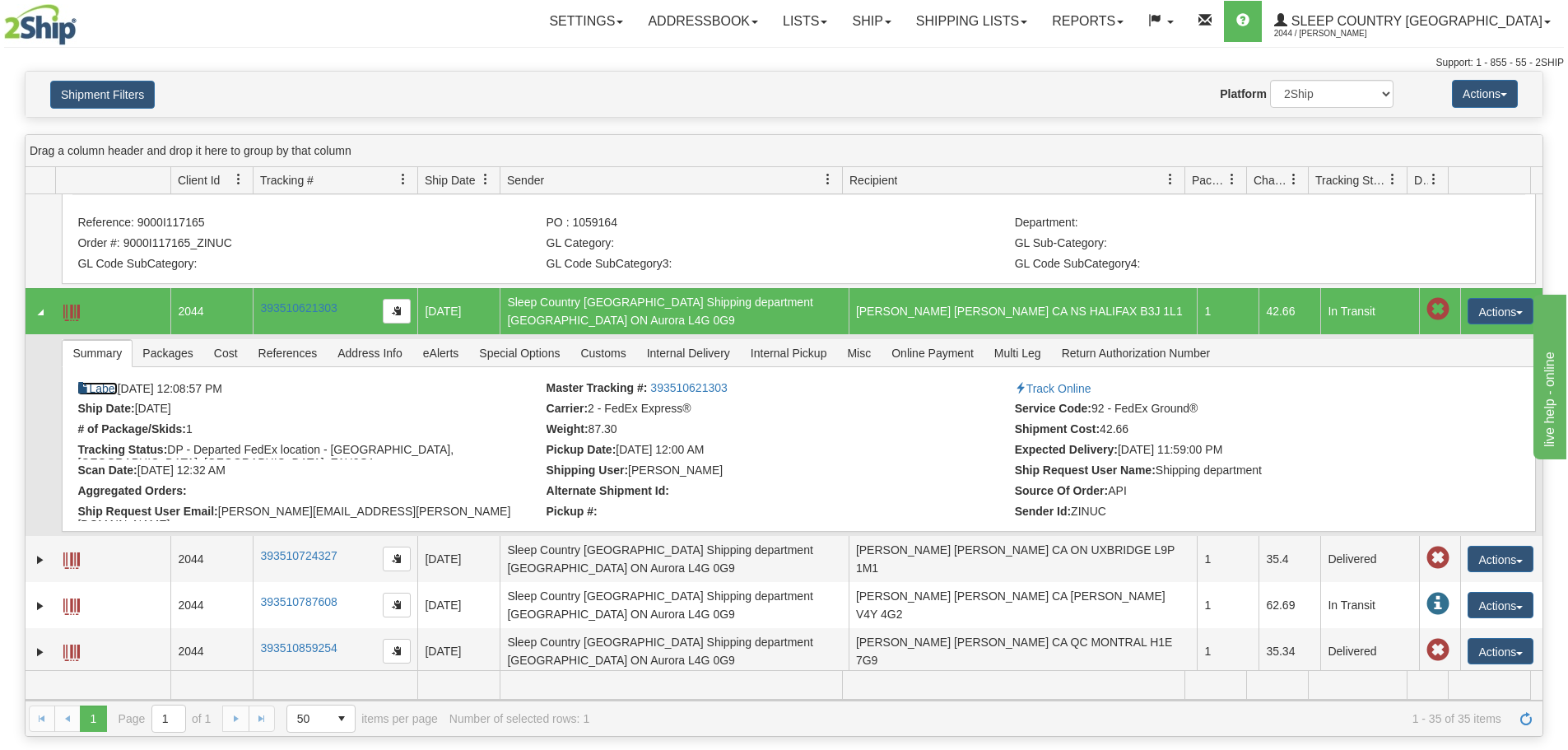
click at [98, 382] on link "Label" at bounding box center [96, 389] width 39 height 13
click at [281, 344] on span "References" at bounding box center [288, 354] width 79 height 27
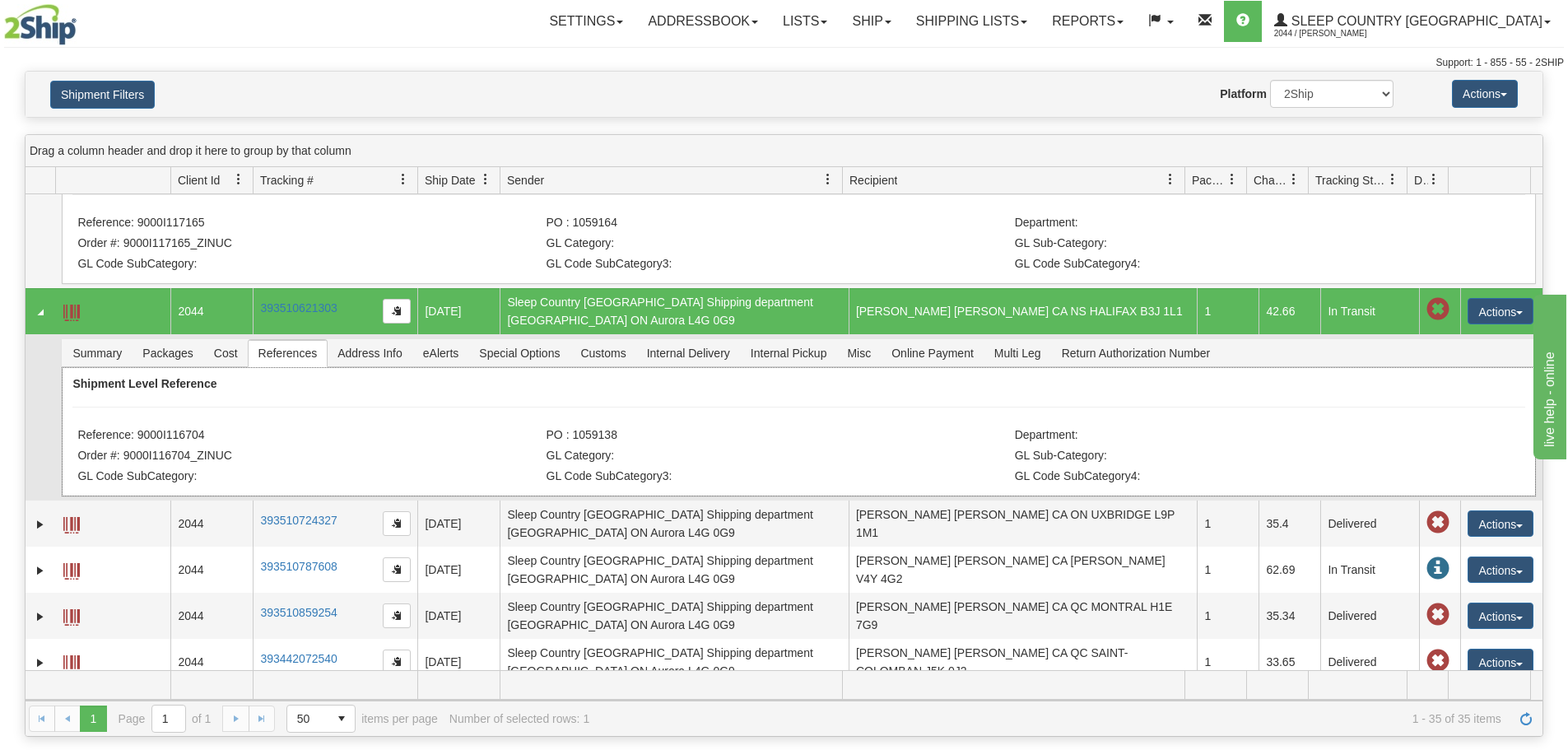
drag, startPoint x: 137, startPoint y: 427, endPoint x: 218, endPoint y: 423, distance: 81.1
click at [218, 428] on li "Reference: 9000I116704" at bounding box center [309, 436] width 464 height 16
click at [907, 349] on span "Online Payment" at bounding box center [932, 354] width 102 height 27
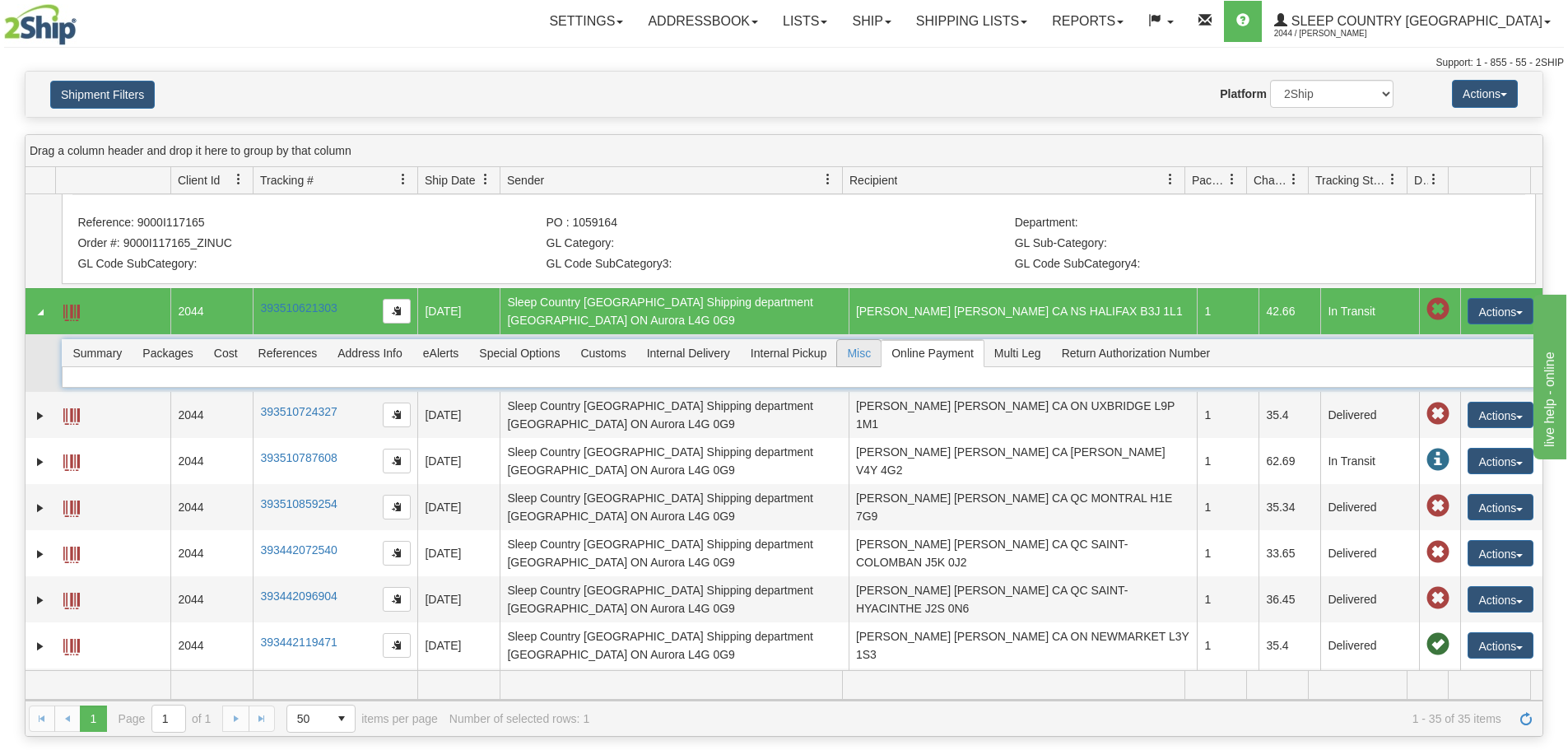
click at [863, 348] on span "Misc" at bounding box center [859, 354] width 44 height 27
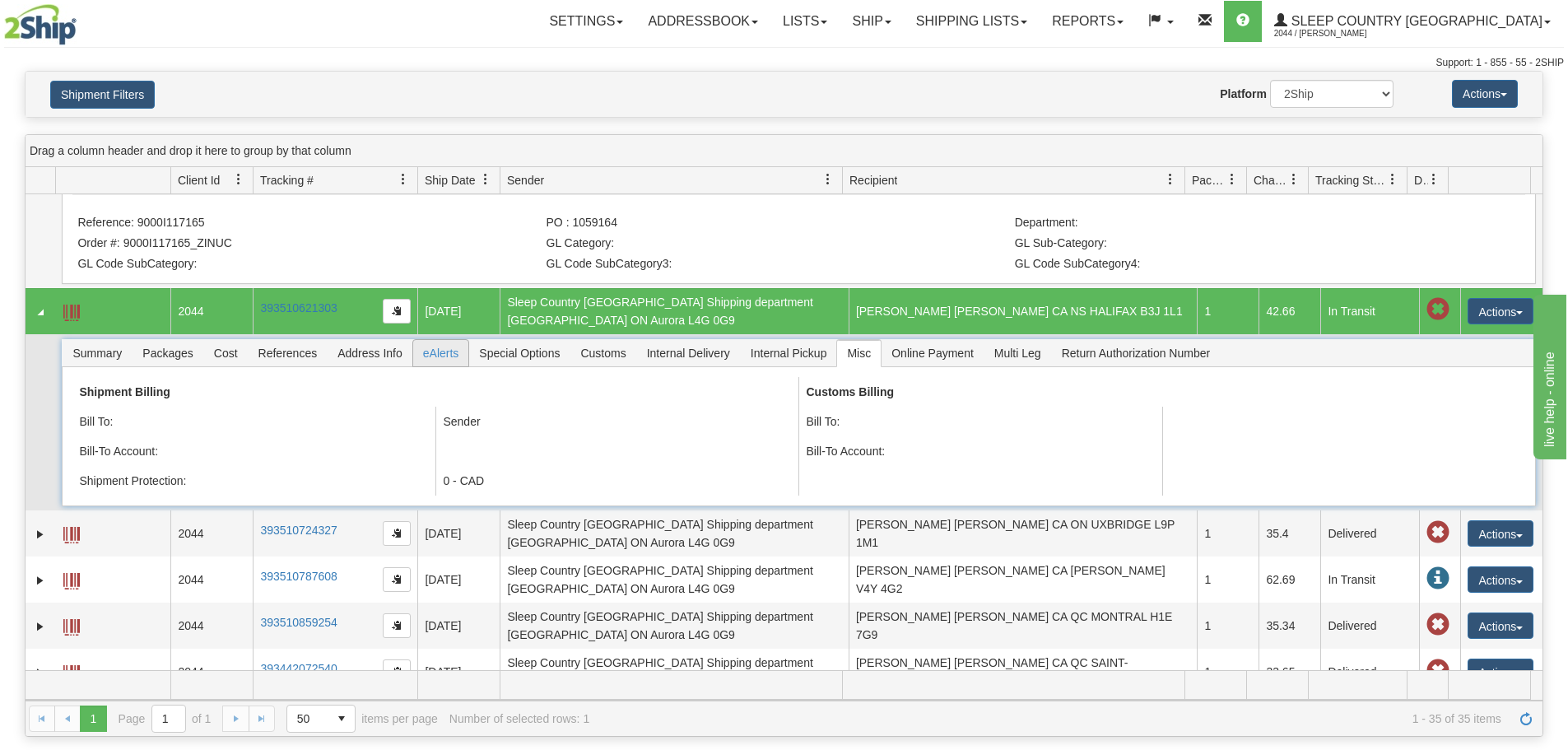
click at [444, 350] on span "eAlerts" at bounding box center [441, 354] width 56 height 27
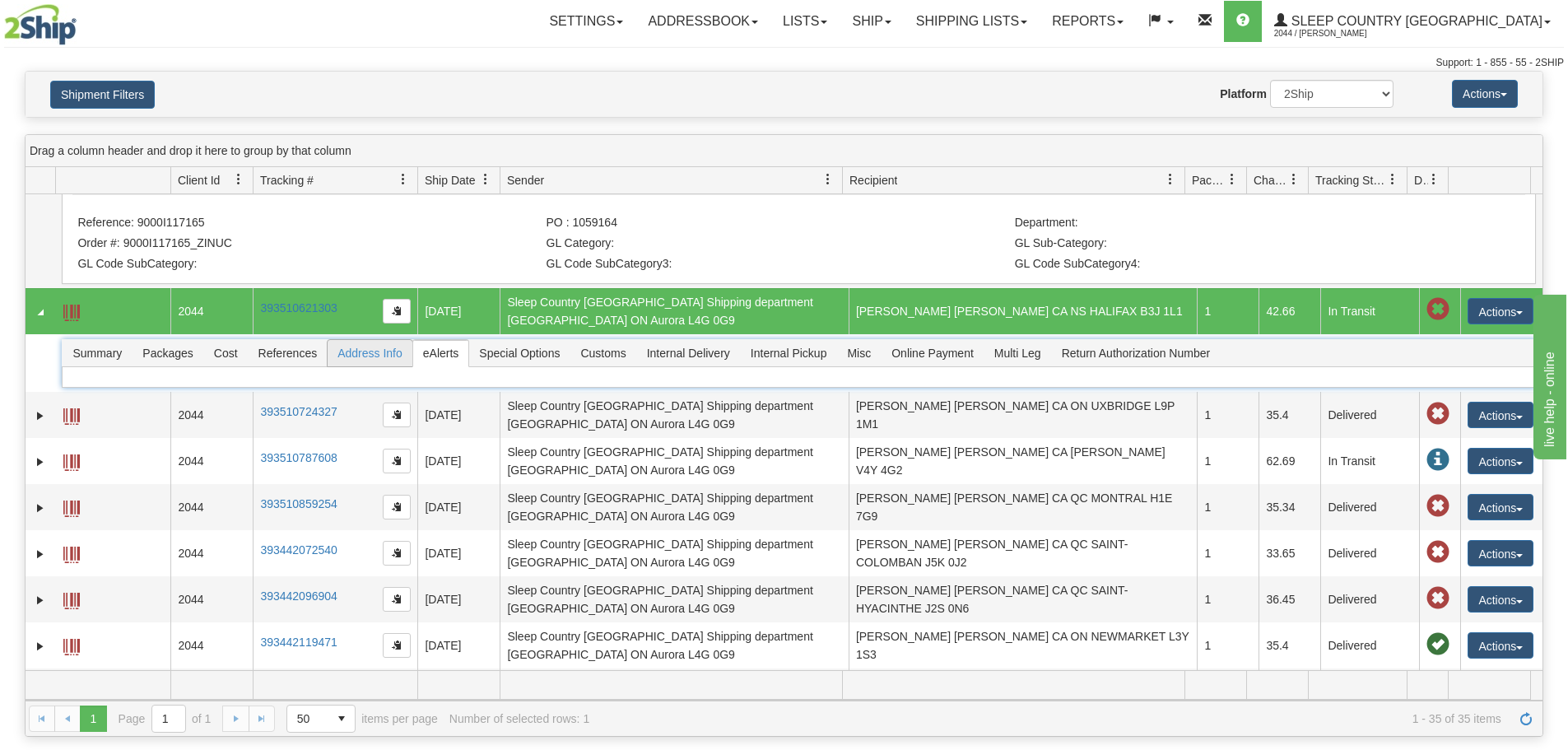
click at [397, 347] on span "Address Info" at bounding box center [370, 354] width 85 height 27
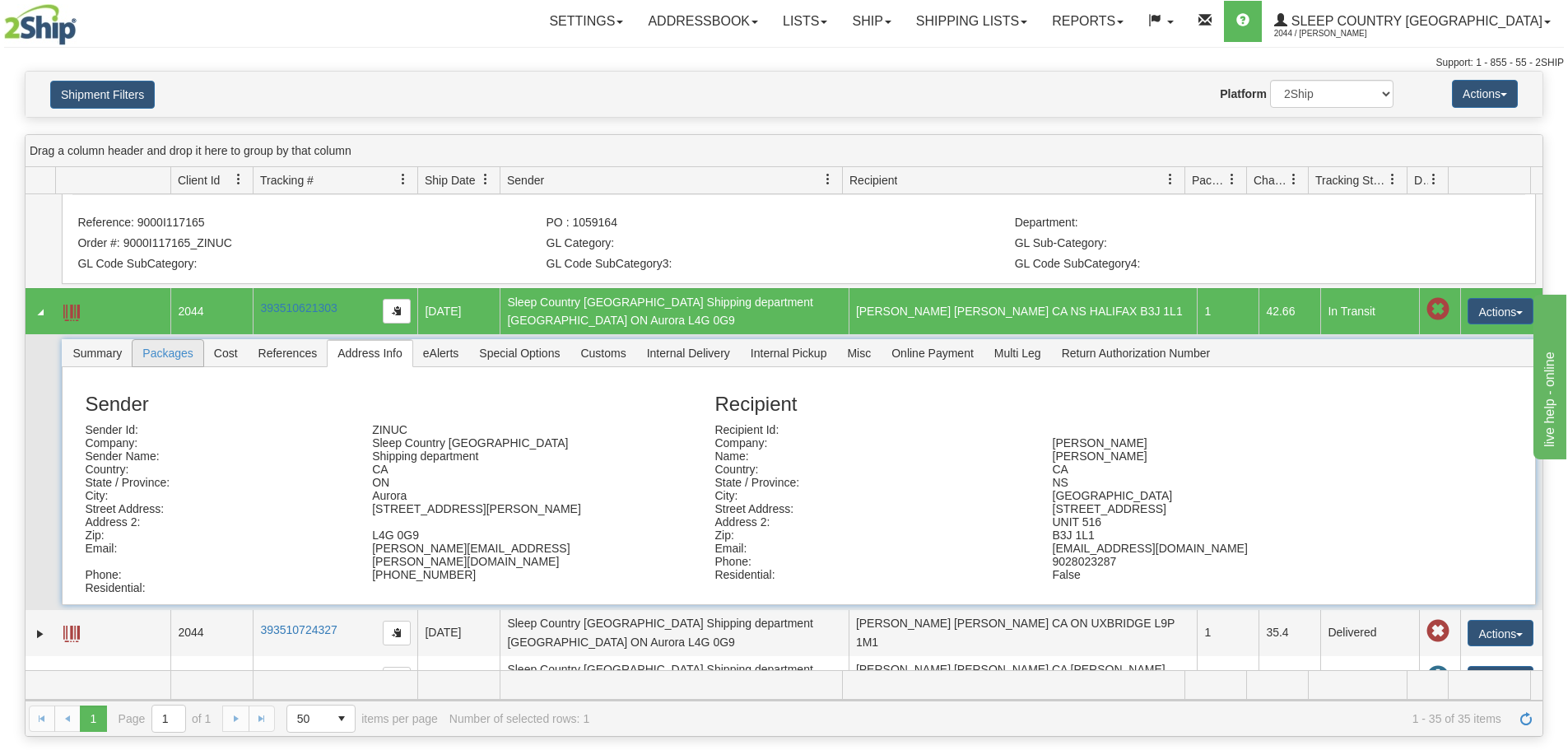
click at [175, 347] on span "Packages" at bounding box center [167, 354] width 70 height 27
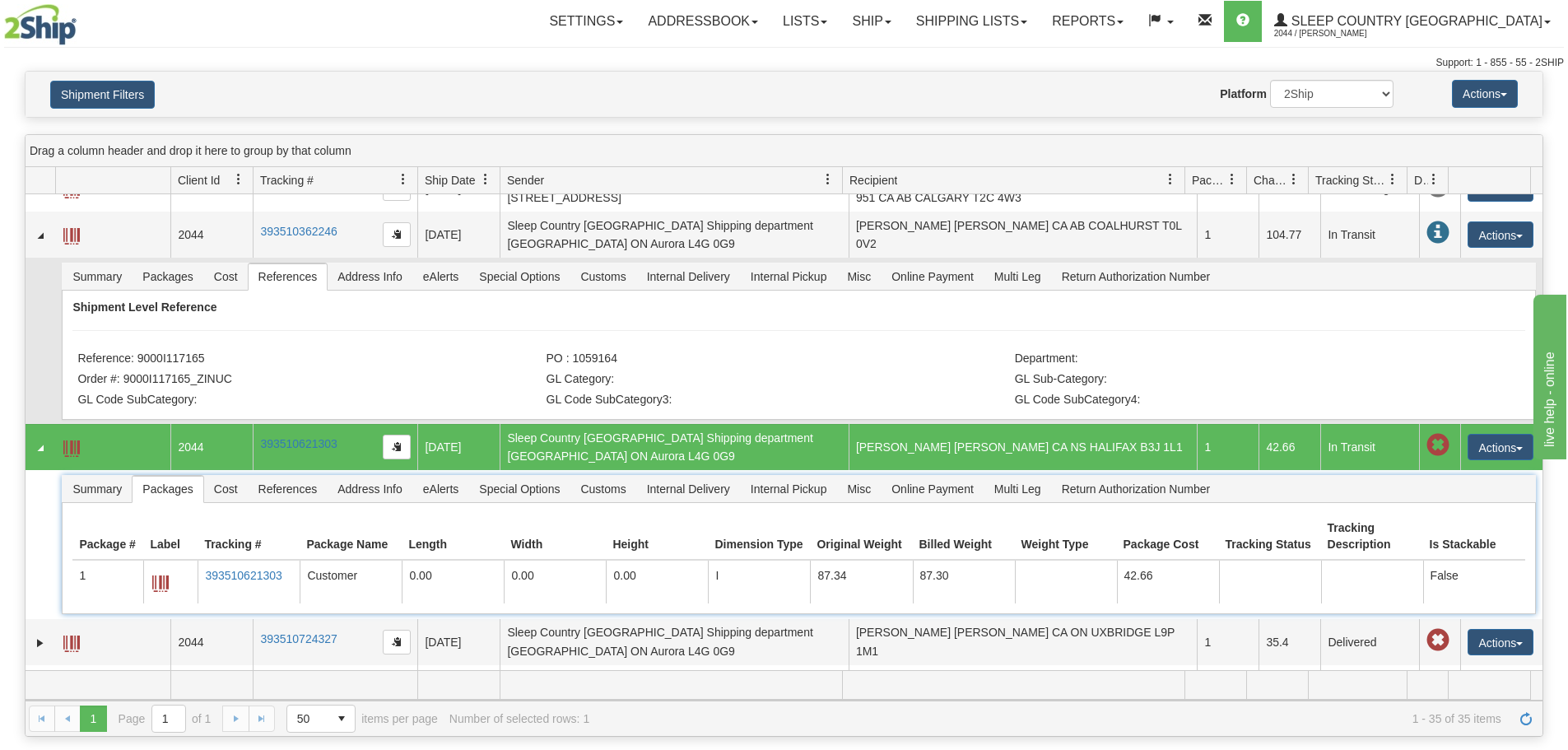
scroll to position [0, 0]
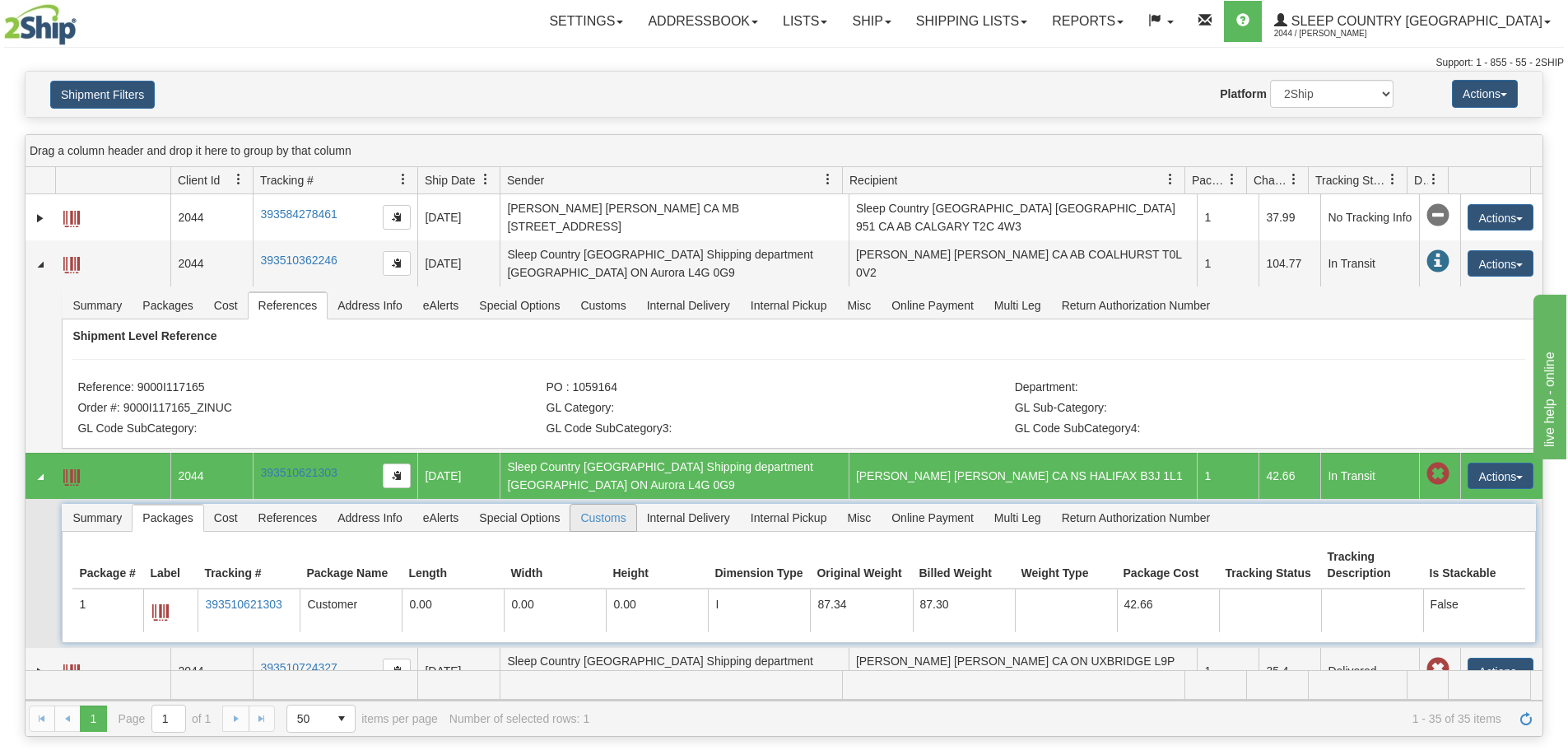
click at [613, 511] on span "Customs" at bounding box center [603, 517] width 65 height 27
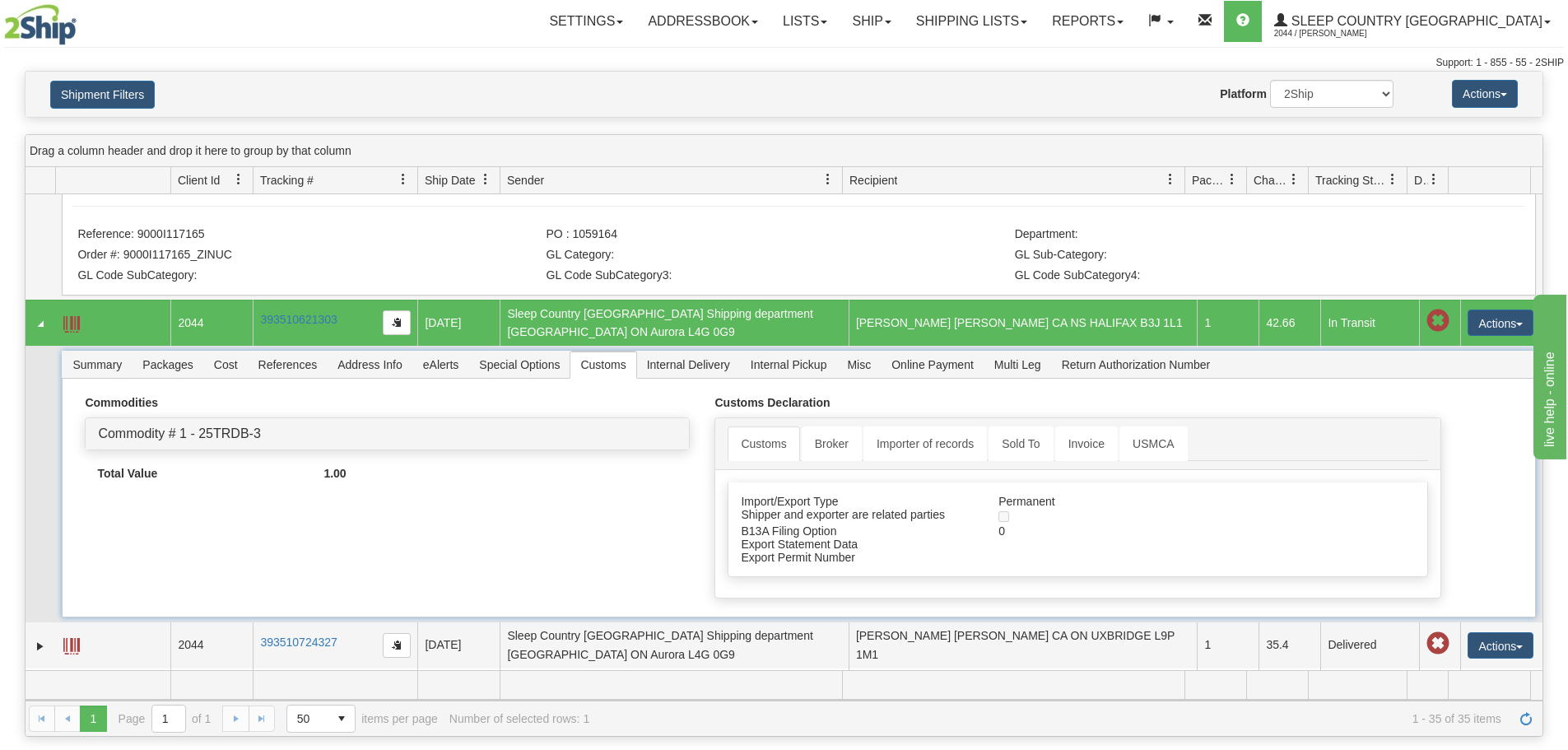
scroll to position [165, 0]
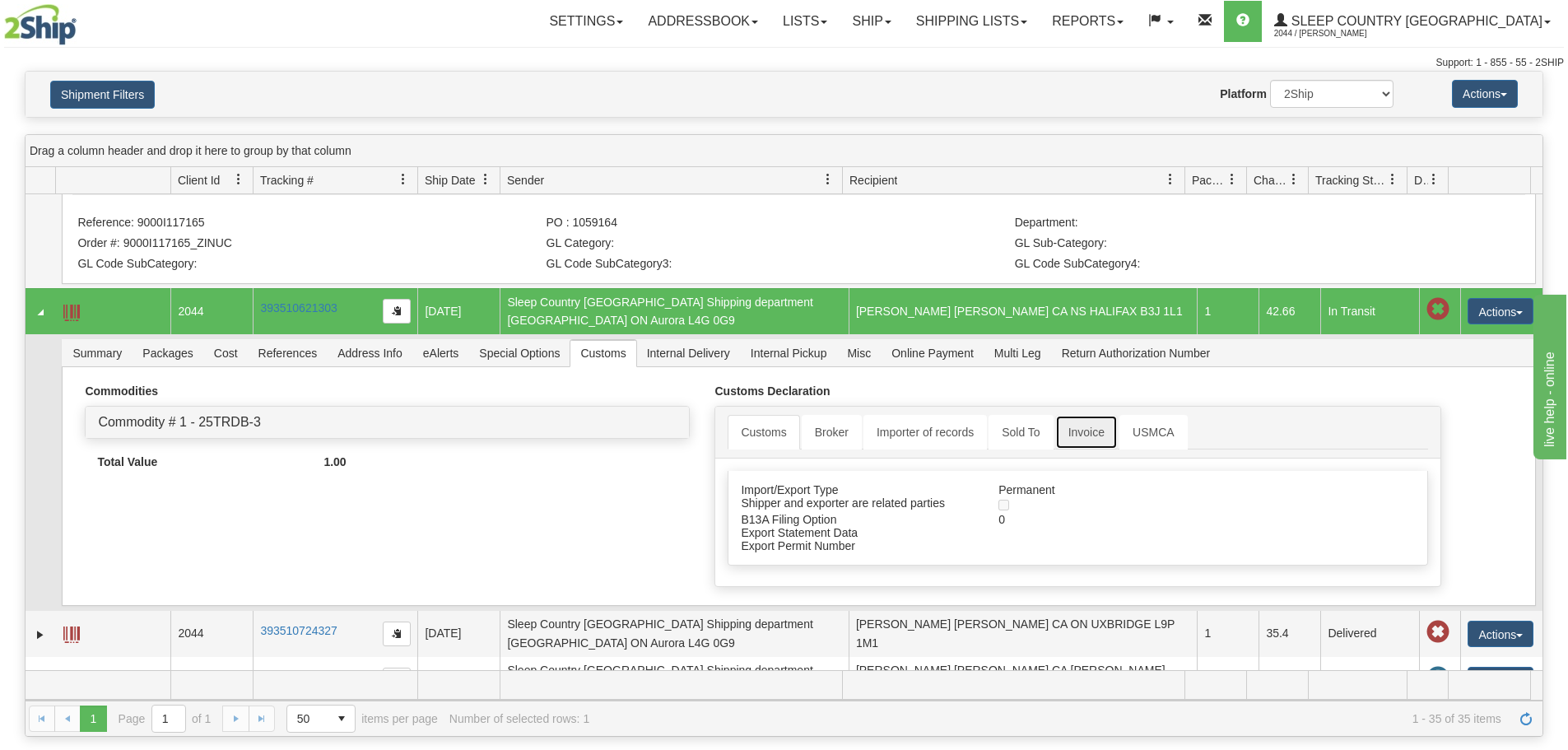
click at [1069, 418] on link "Invoice" at bounding box center [1087, 432] width 63 height 34
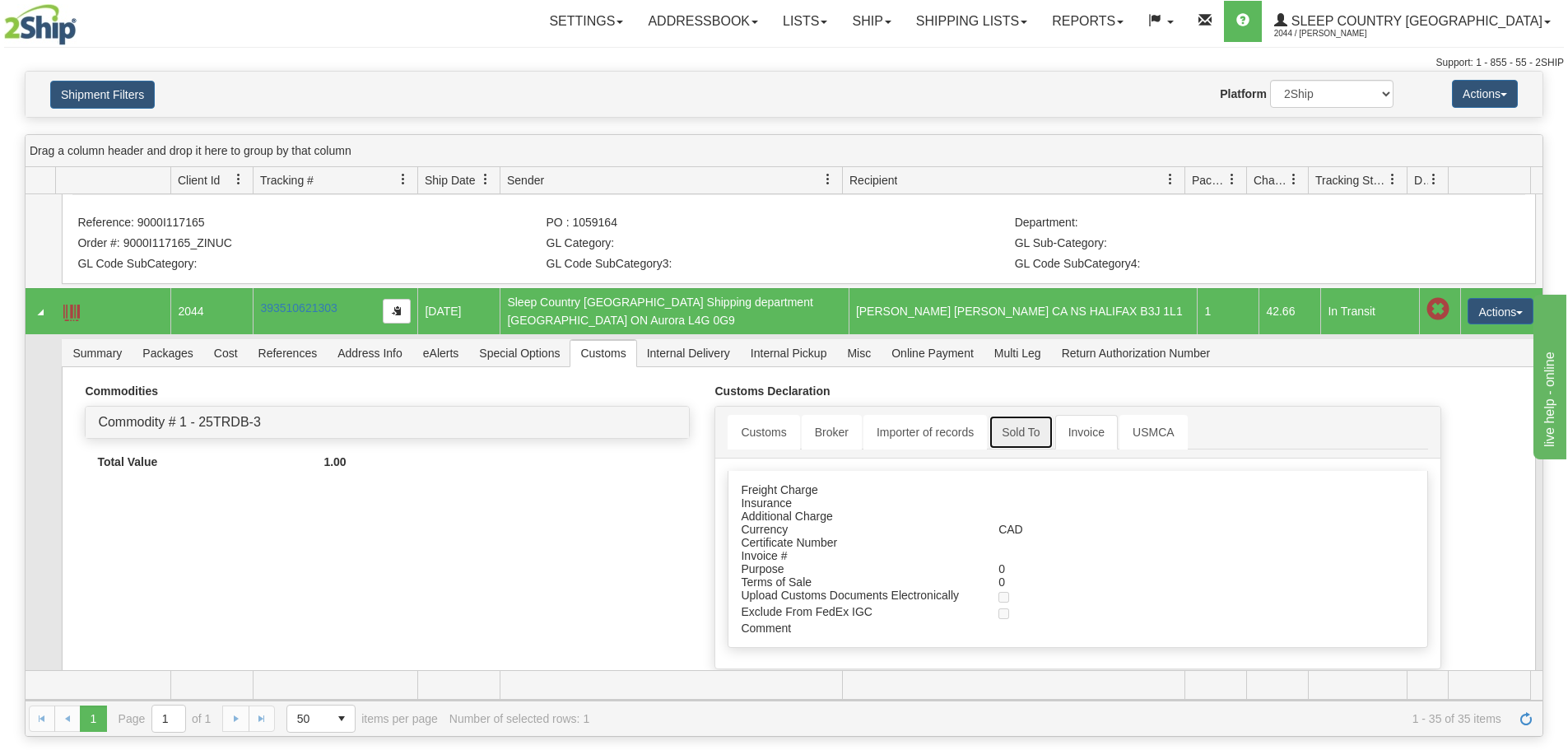
click at [990, 428] on link "Sold To" at bounding box center [1020, 432] width 64 height 34
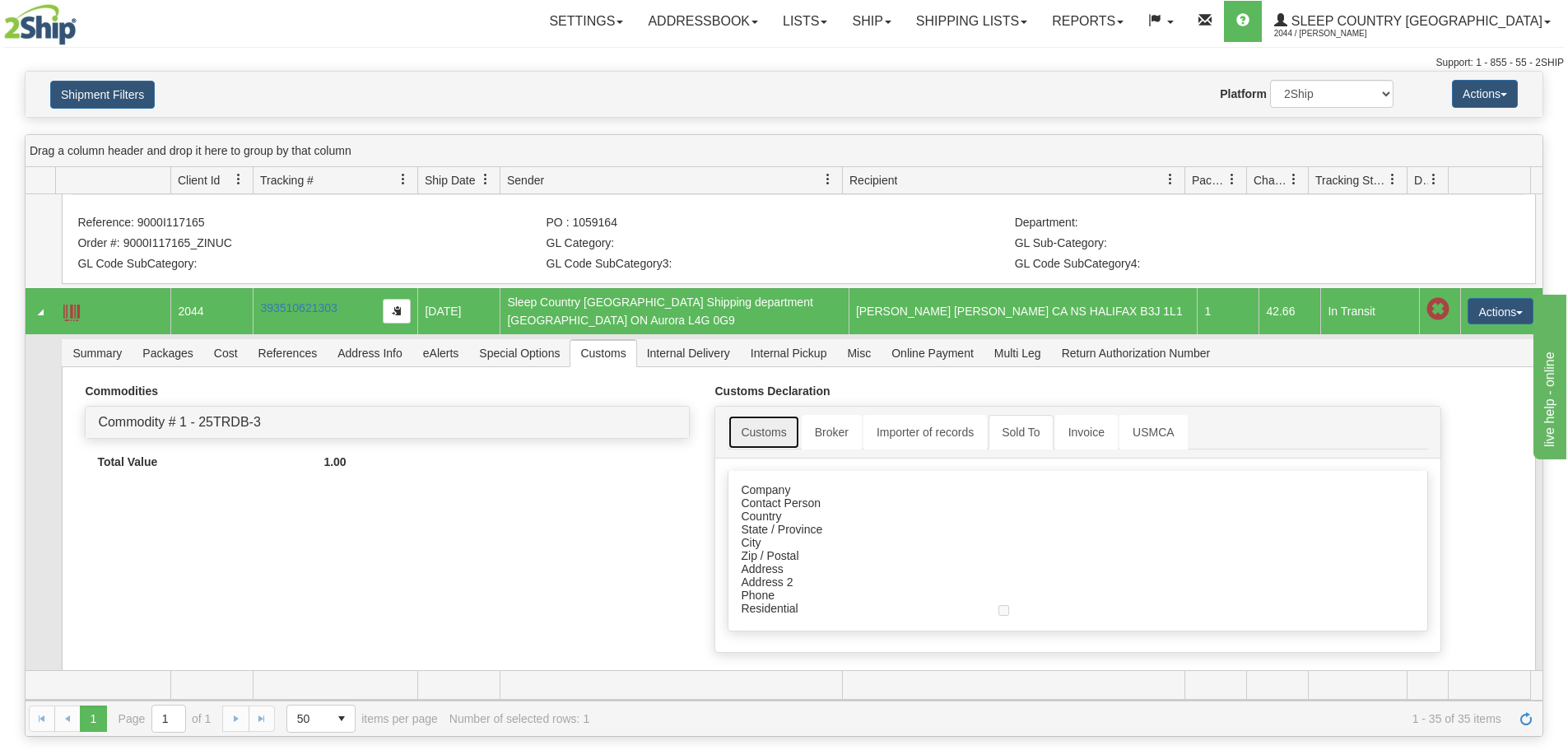
click at [755, 431] on link "Customs" at bounding box center [763, 432] width 71 height 34
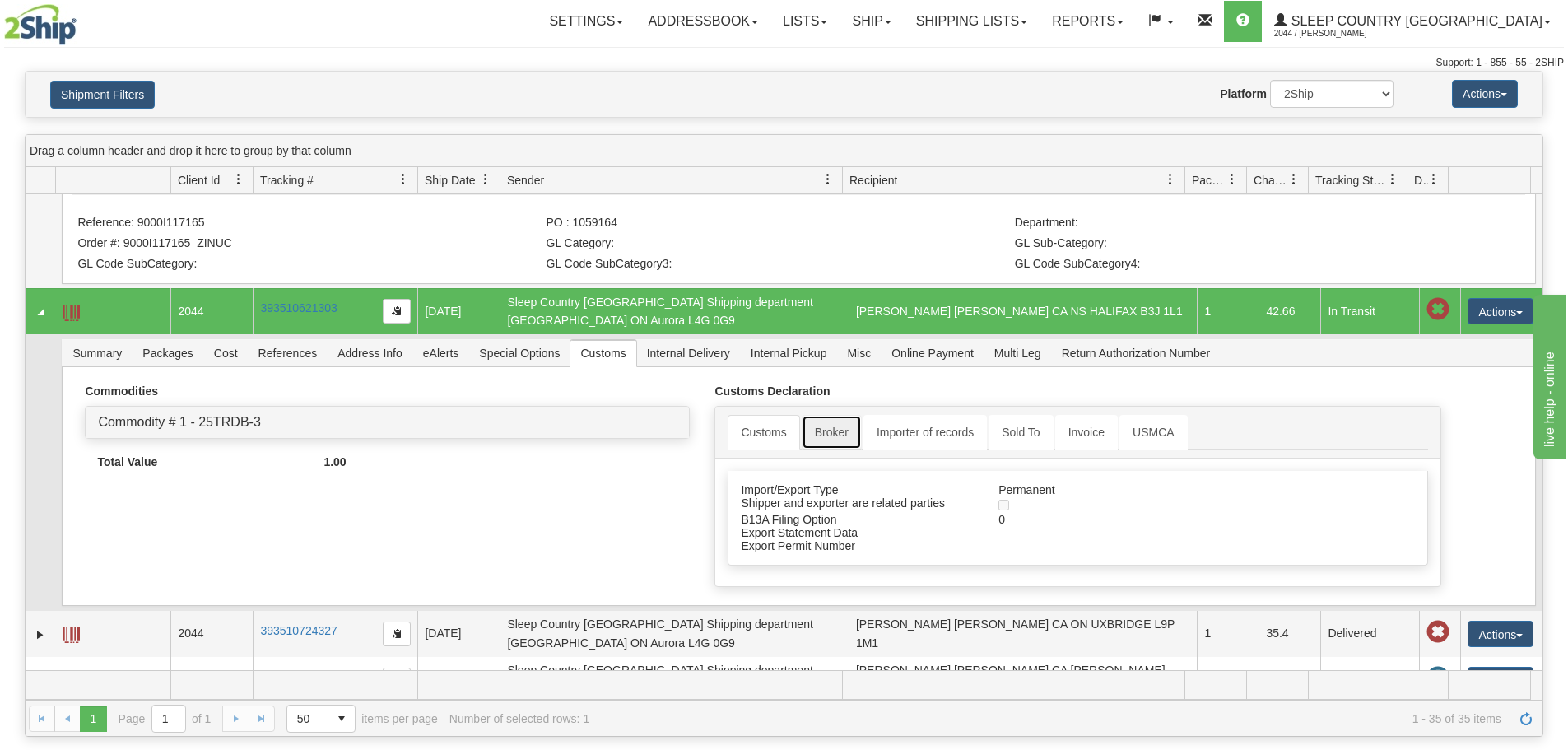
click at [835, 432] on link "Broker" at bounding box center [831, 432] width 60 height 34
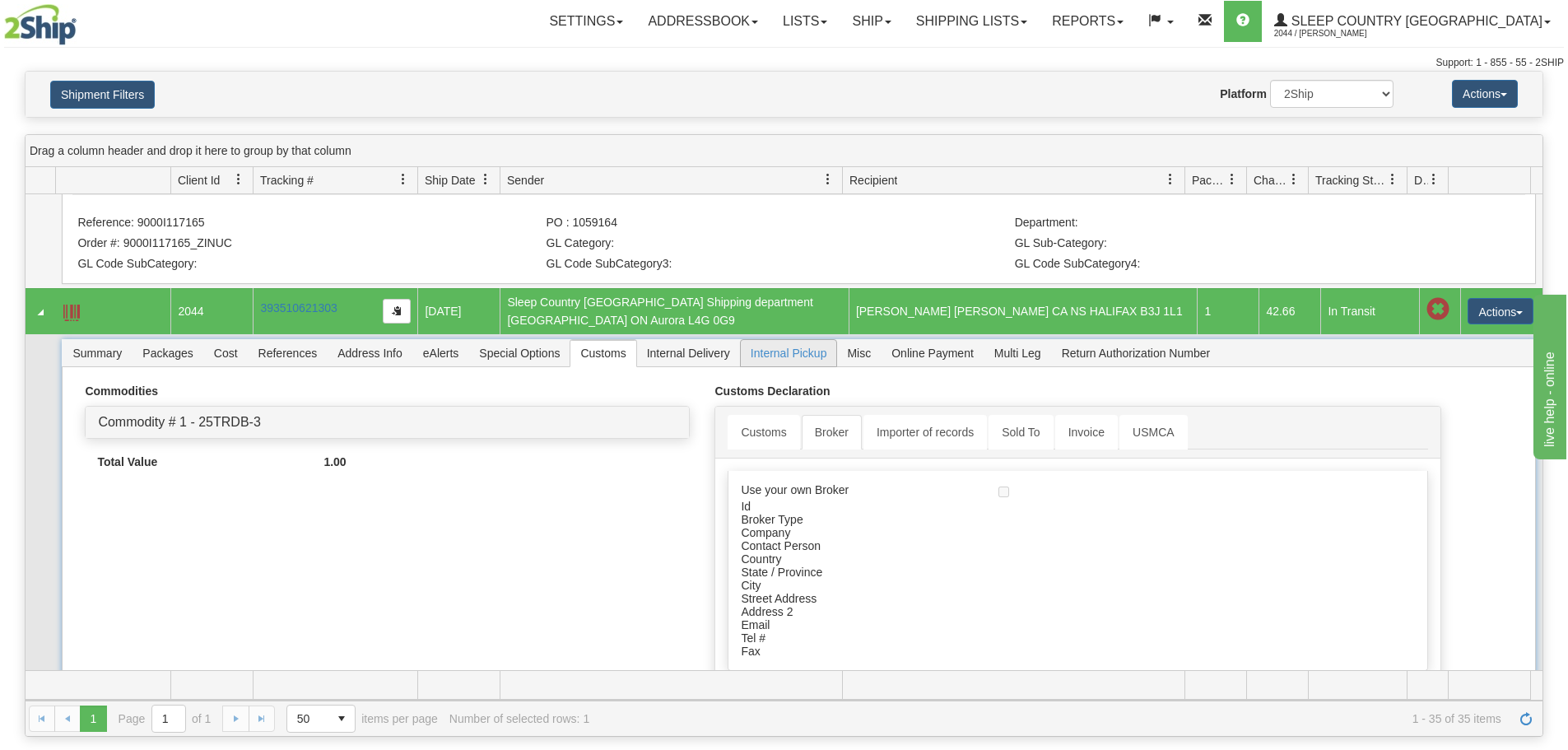
click at [800, 344] on span "Internal Pickup" at bounding box center [788, 354] width 96 height 27
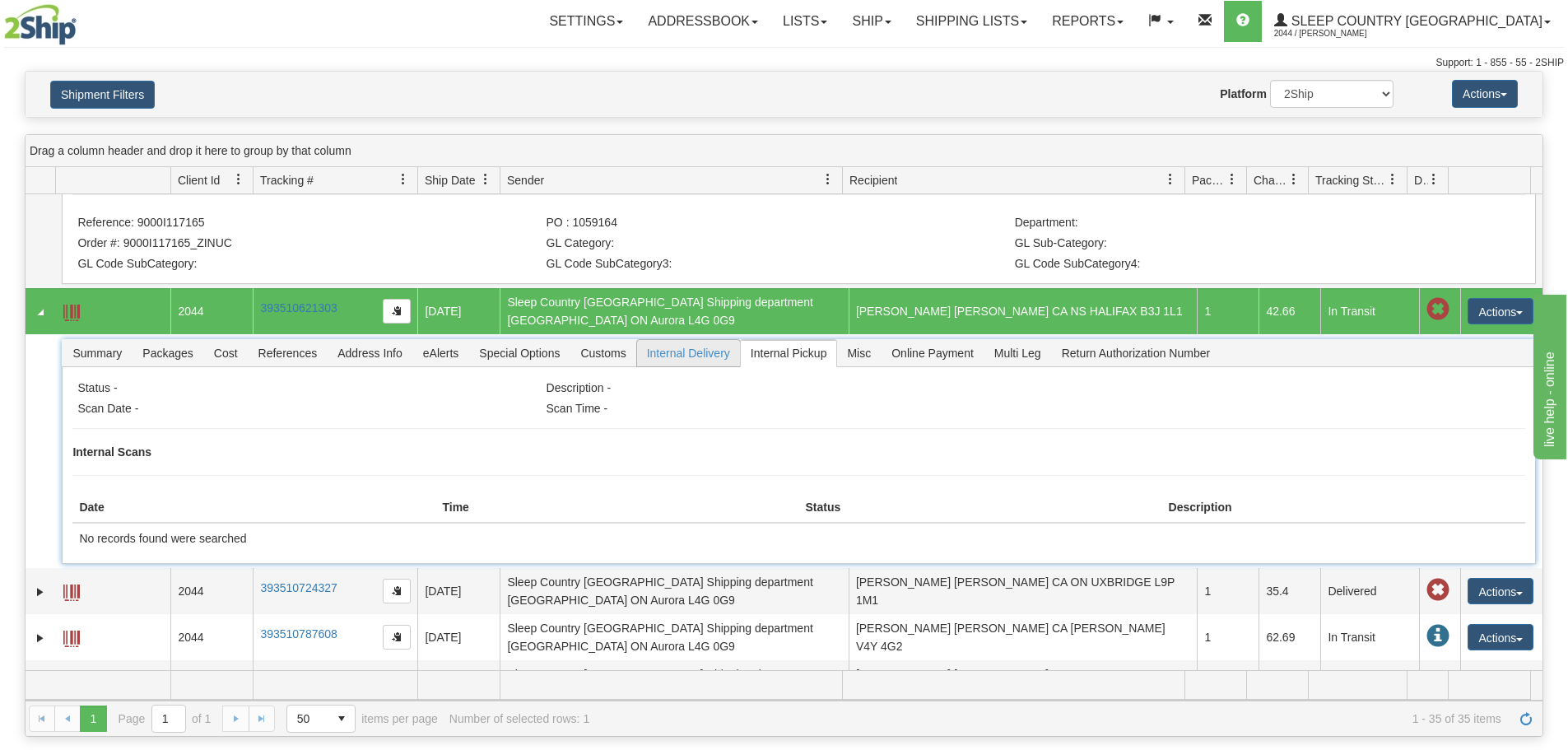
click at [692, 340] on span "Internal Delivery" at bounding box center [688, 354] width 103 height 27
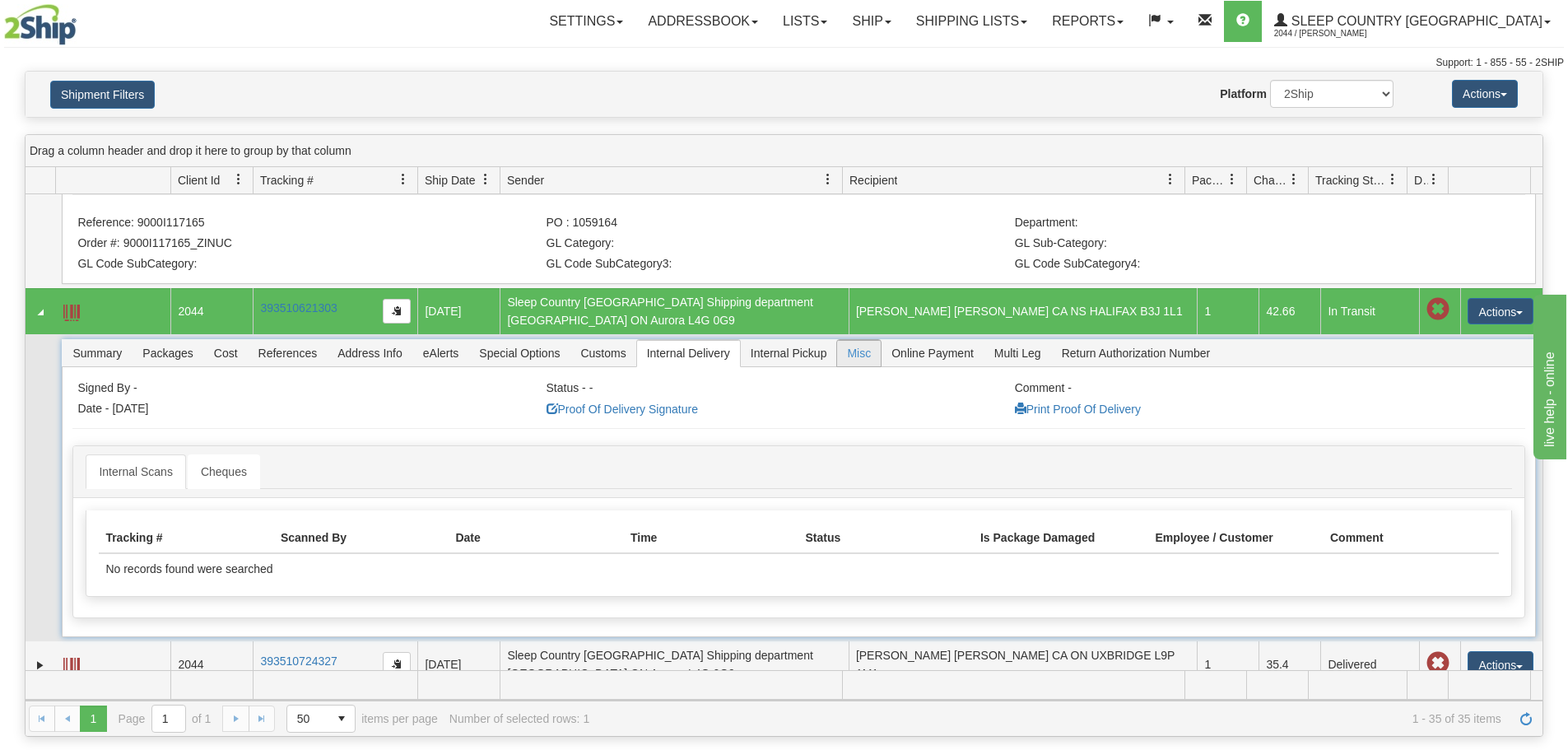
click at [858, 342] on span "Misc" at bounding box center [859, 354] width 44 height 27
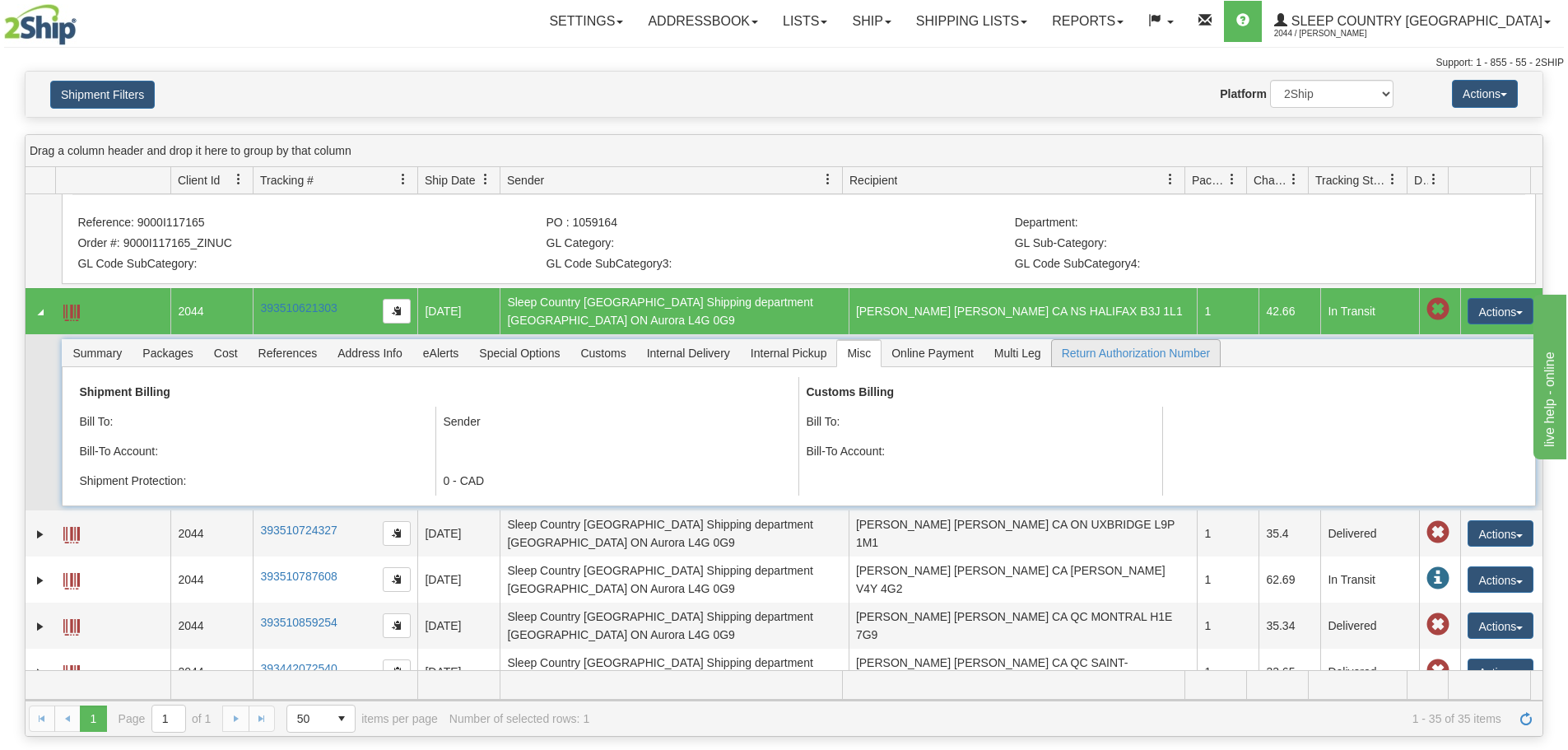
click at [1092, 343] on span "Return Authorization Number" at bounding box center [1136, 354] width 169 height 27
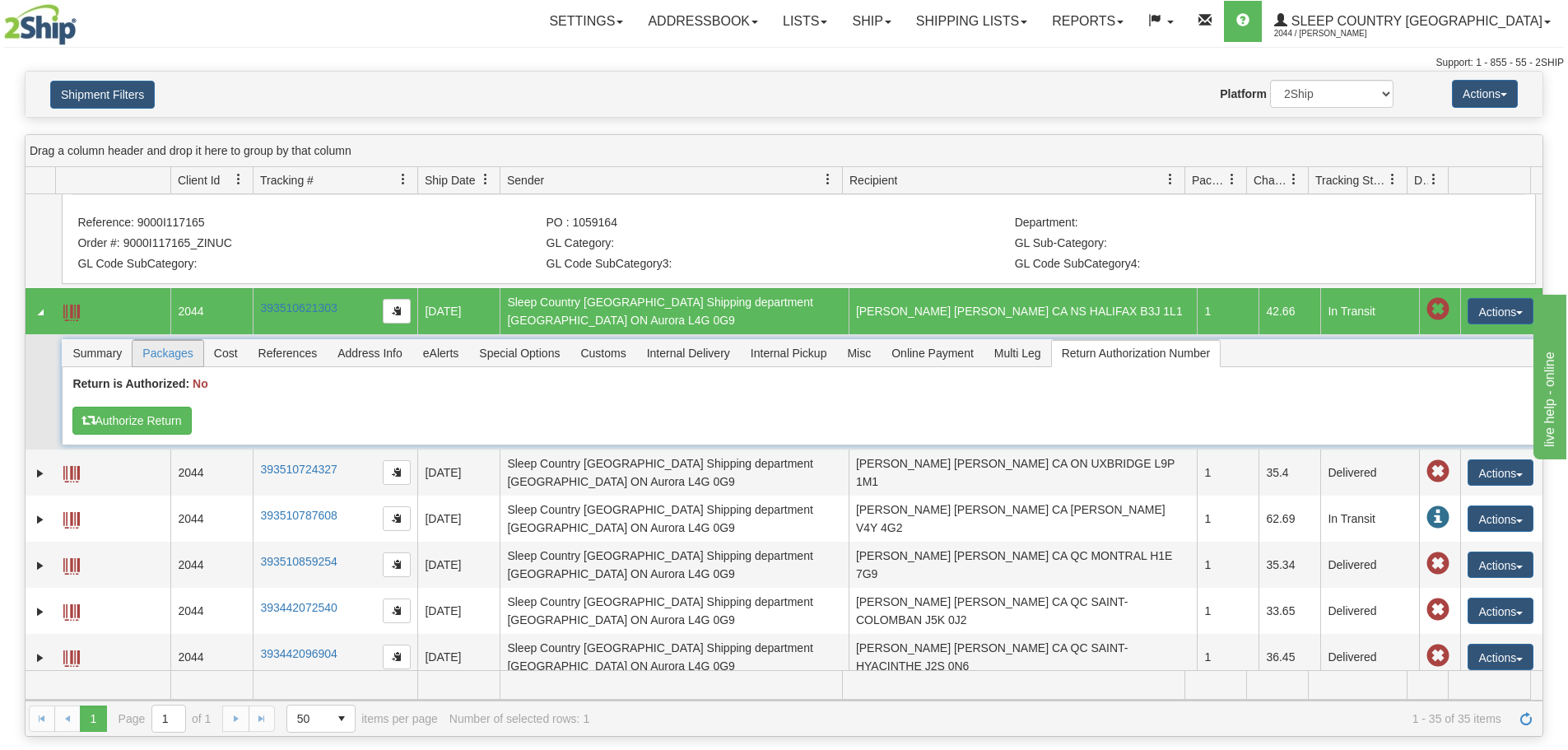
click at [158, 352] on span "Packages" at bounding box center [167, 354] width 70 height 27
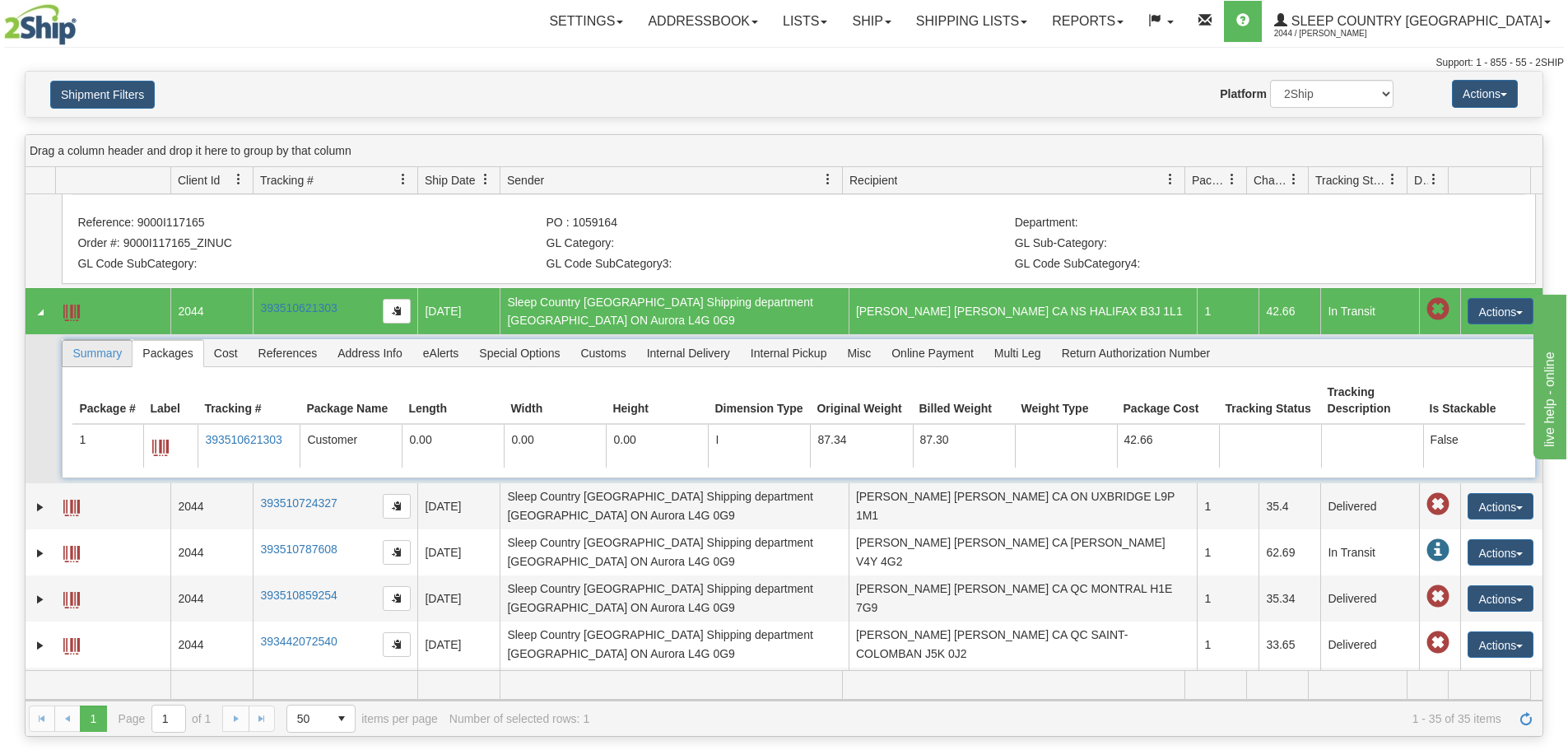
click at [103, 347] on span "Summary" at bounding box center [97, 354] width 70 height 27
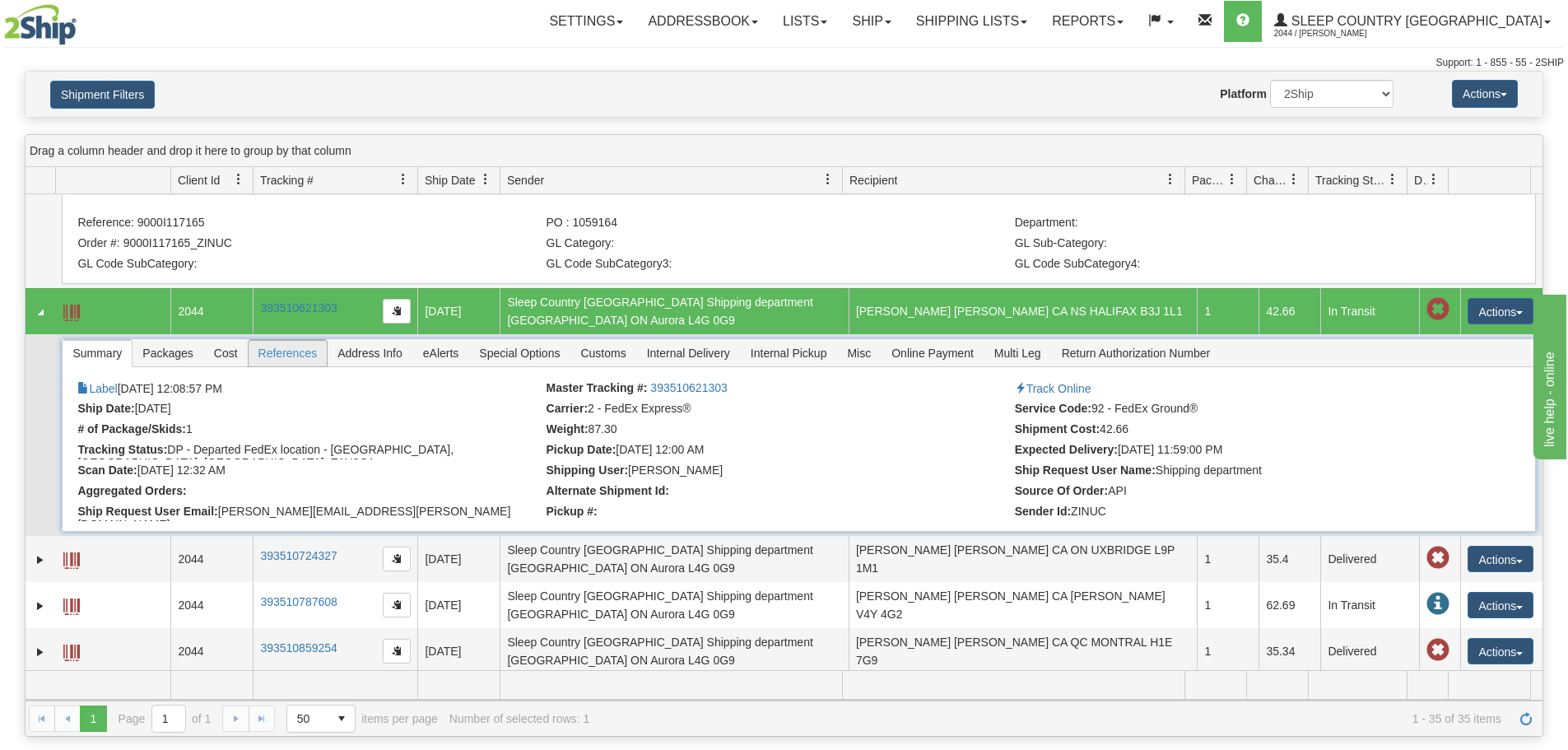
click at [295, 347] on span "References" at bounding box center [288, 354] width 79 height 27
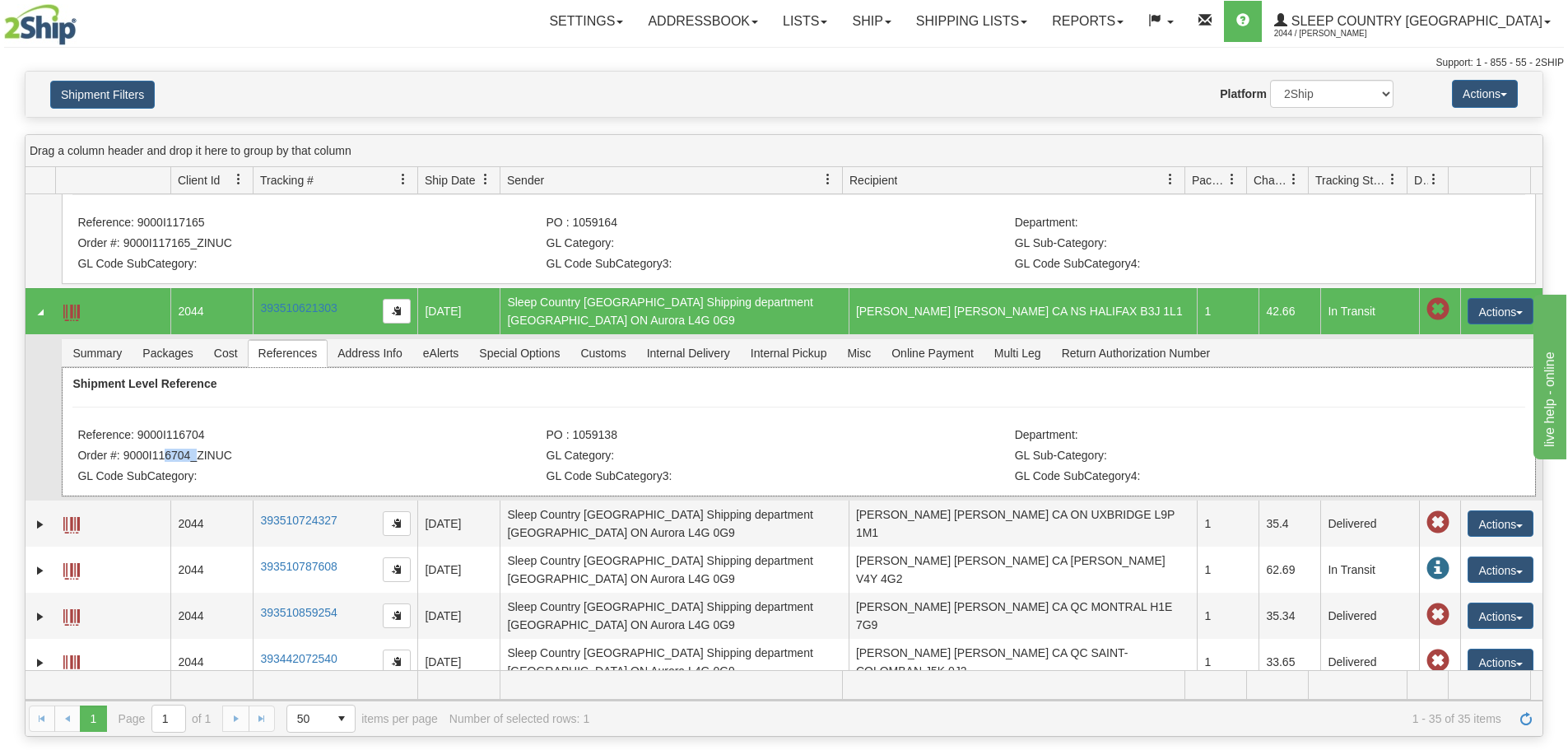
drag, startPoint x: 155, startPoint y: 449, endPoint x: 188, endPoint y: 441, distance: 34.0
click at [188, 449] on li "Order #: 9000I116704_ZINUC" at bounding box center [309, 456] width 464 height 16
click at [299, 428] on li "Reference: 9000I116704" at bounding box center [309, 436] width 464 height 16
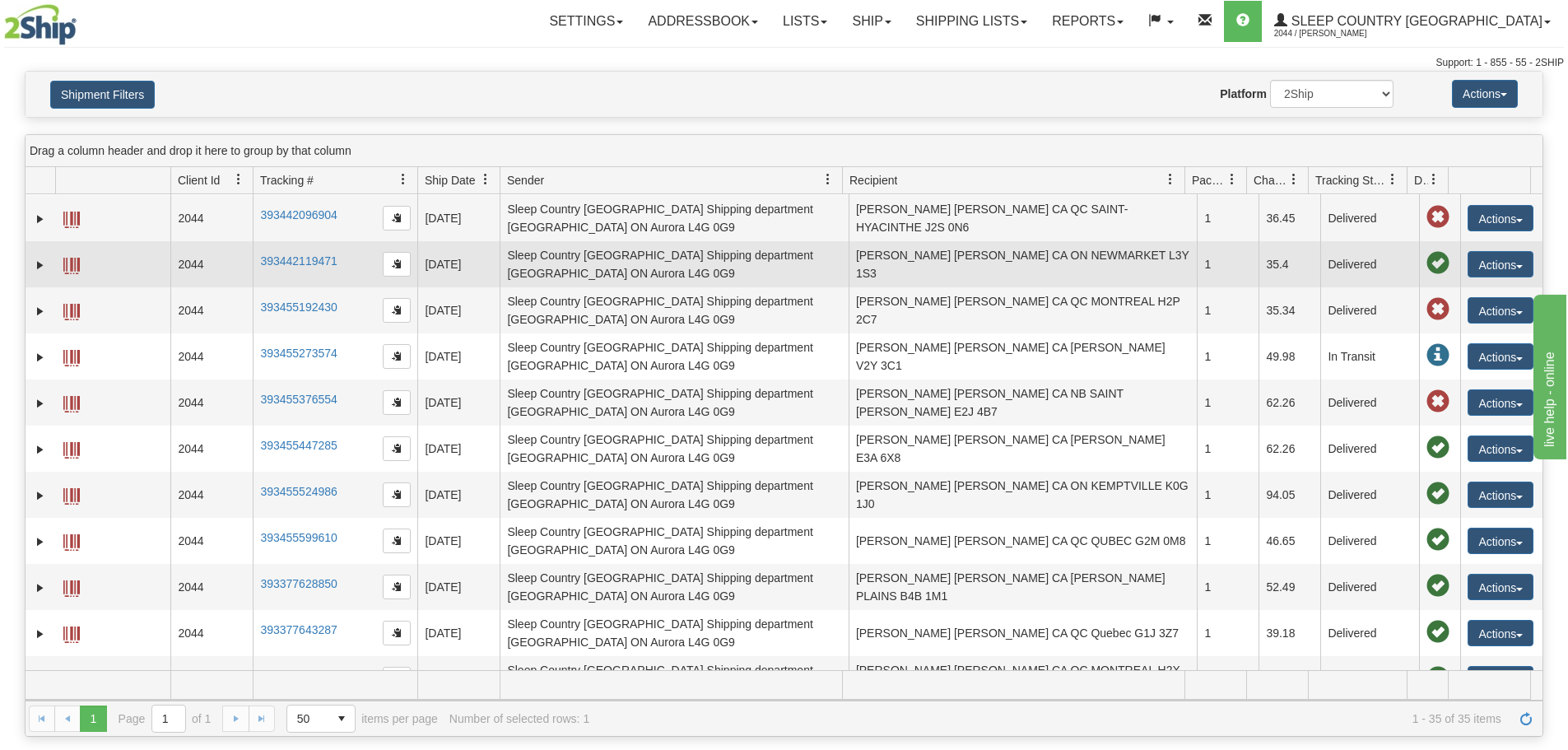
scroll to position [659, 0]
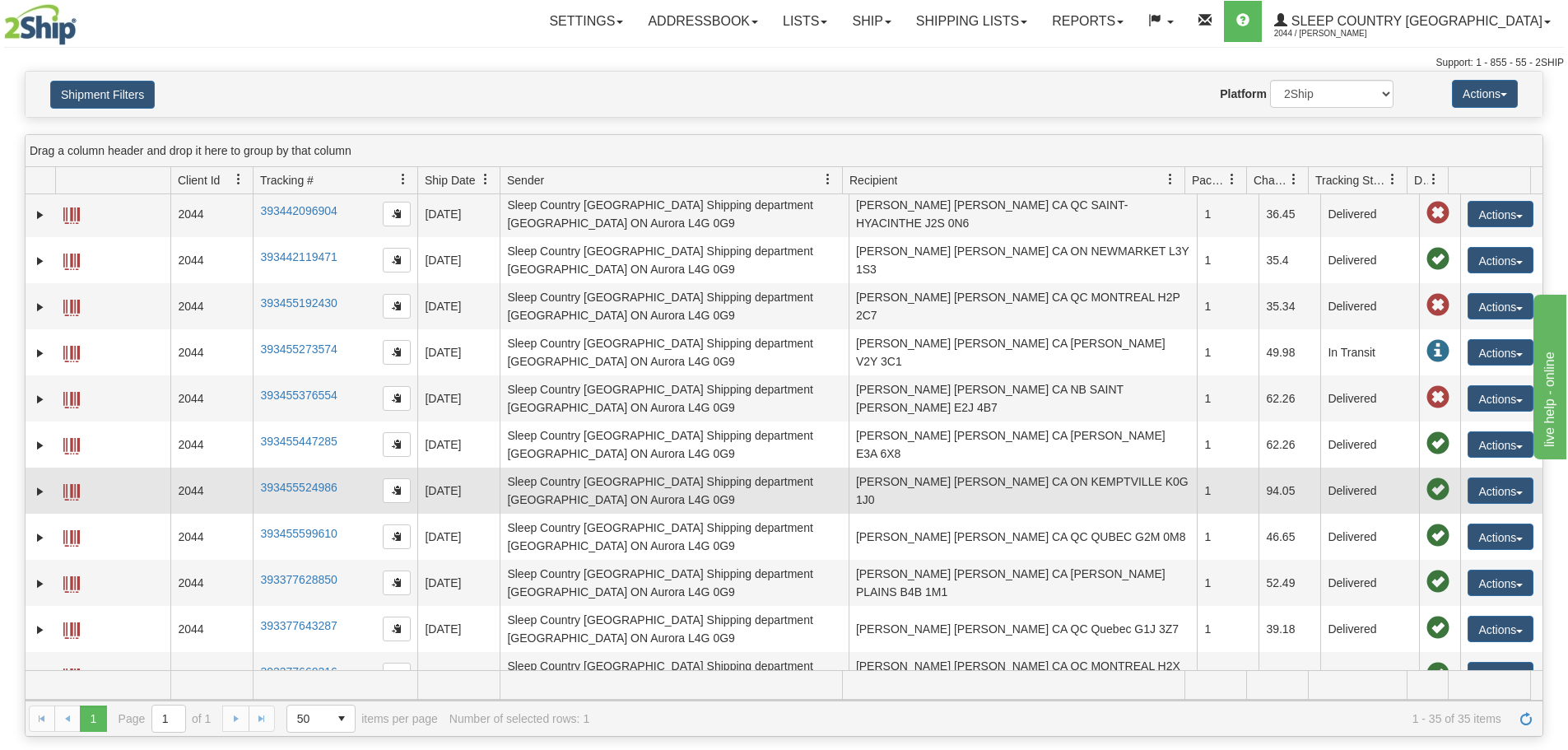
click at [580, 480] on td "Sleep Country Canada Shipping department CA ON Aurora L4G 0G9" at bounding box center [674, 491] width 349 height 46
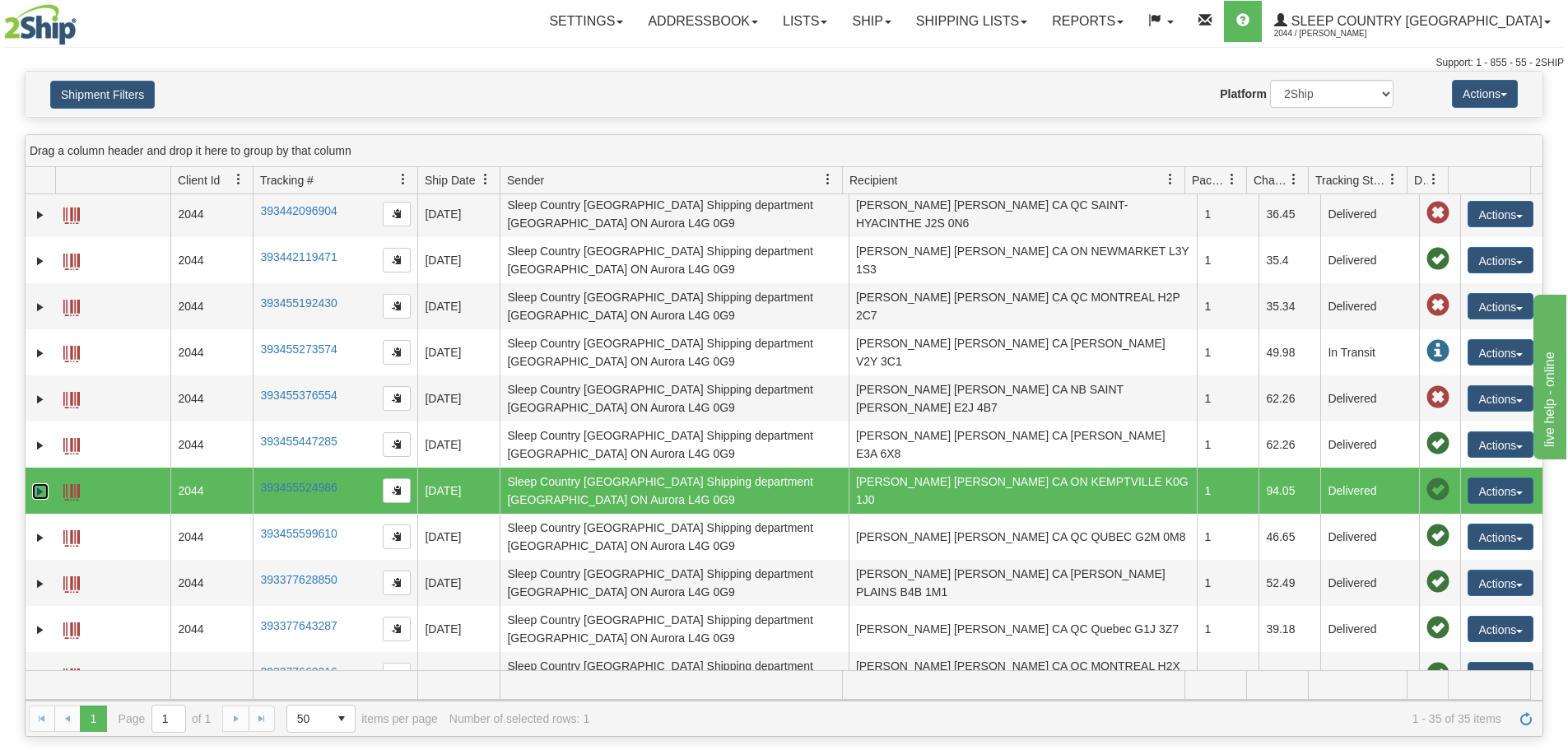
click at [39, 483] on link "Expand" at bounding box center [40, 491] width 16 height 16
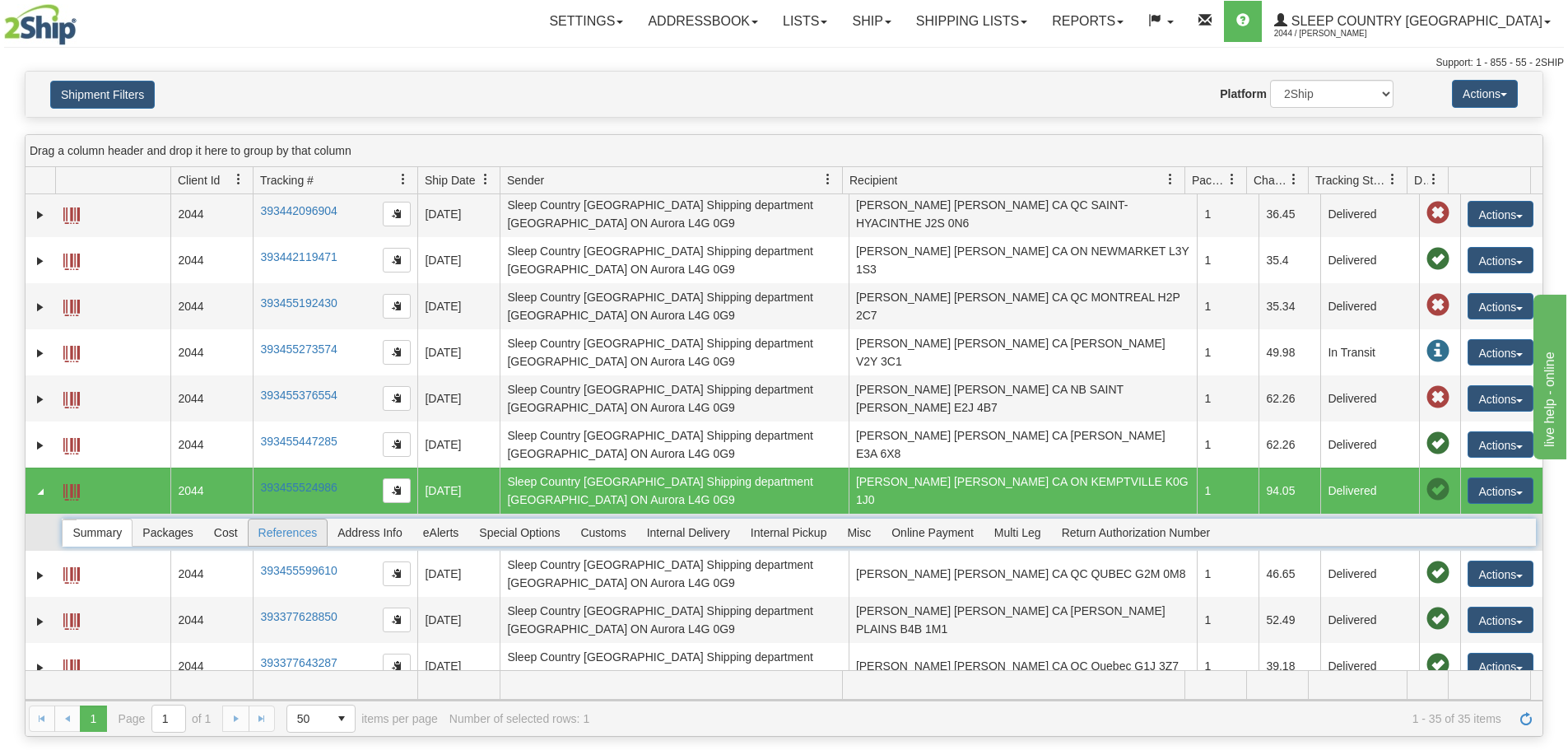
click at [281, 522] on span "References" at bounding box center [288, 533] width 79 height 27
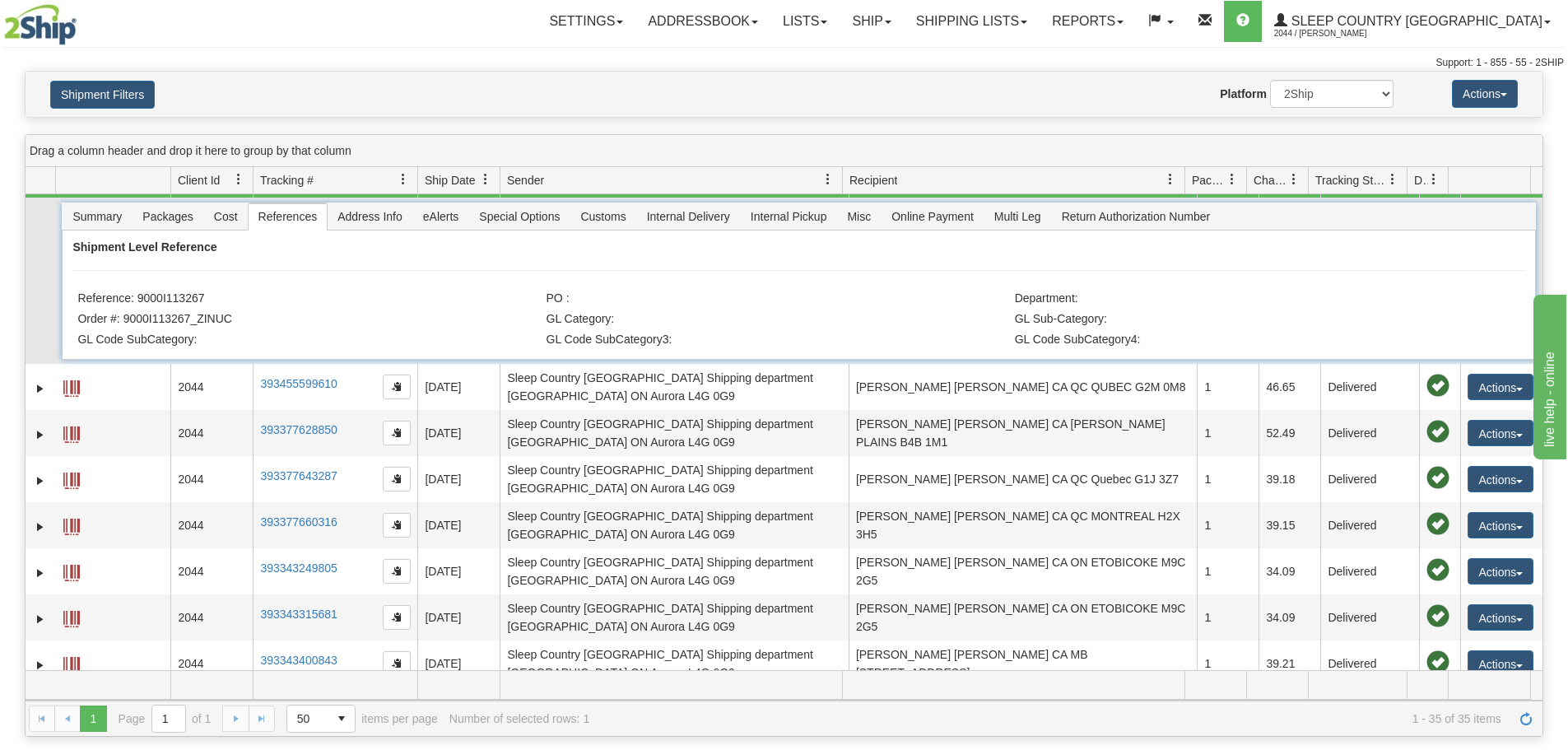
scroll to position [987, 0]
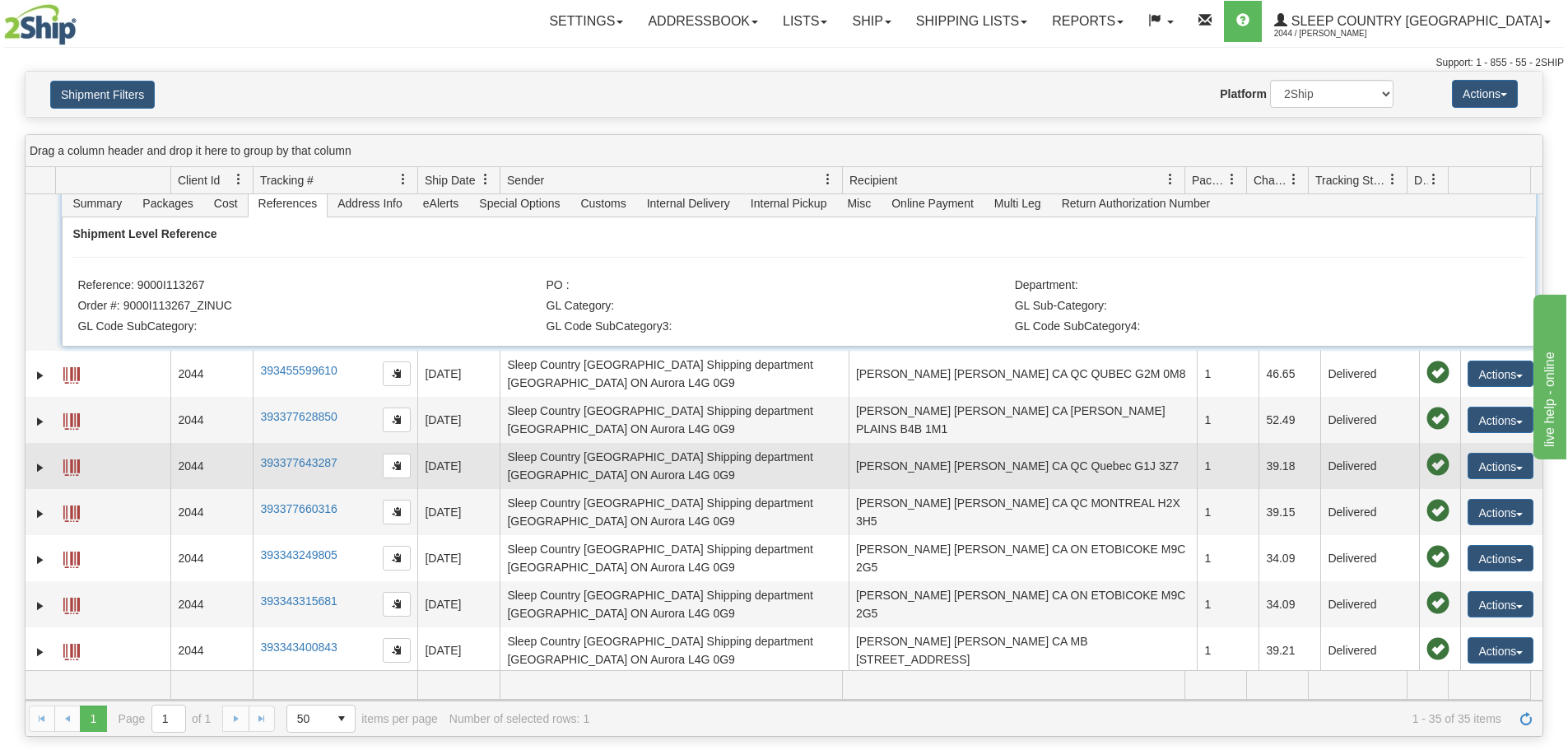
click at [545, 457] on td "Sleep Country Canada Shipping department CA ON Aurora L4G 0G9" at bounding box center [674, 466] width 349 height 46
